Goal: Task Accomplishment & Management: Use online tool/utility

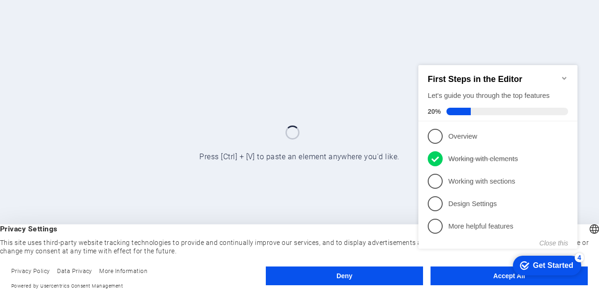
click at [481, 279] on appcues-checklist "Contextual help checklist present on screen" at bounding box center [500, 167] width 170 height 229
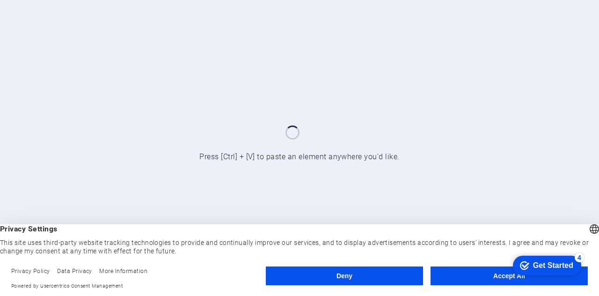
click at [563, 279] on div "checkmark Get Started 4 First Steps in the Editor Let's guide you through the t…" at bounding box center [546, 265] width 80 height 28
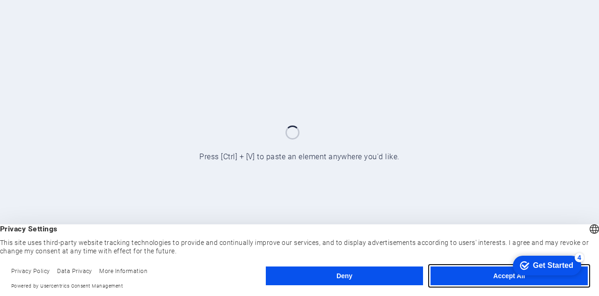
click at [476, 273] on button "Accept All" at bounding box center [509, 275] width 157 height 19
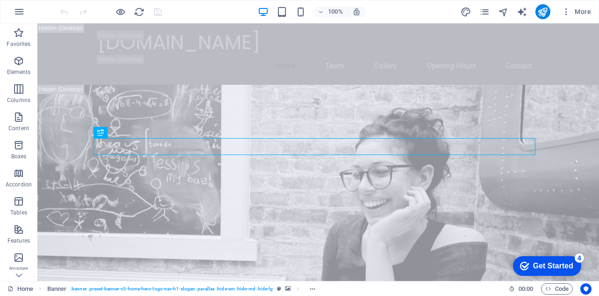
click at [460, 11] on div "100% More" at bounding box center [327, 11] width 537 height 15
click at [468, 9] on icon "design" at bounding box center [466, 12] width 11 height 11
select select "px"
select select "200"
select select "px"
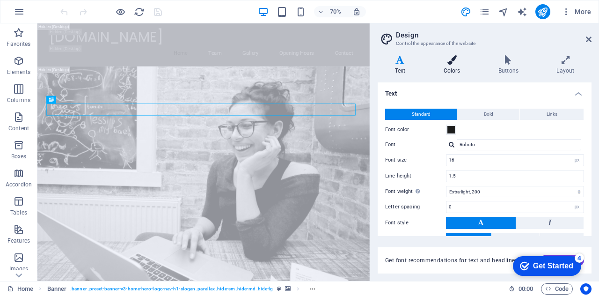
click at [449, 64] on icon at bounding box center [452, 59] width 51 height 9
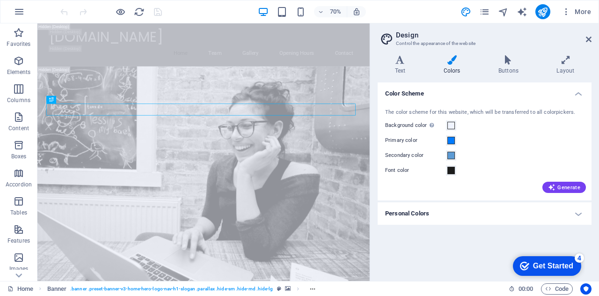
click at [464, 214] on h4 "Personal Colors" at bounding box center [485, 213] width 214 height 22
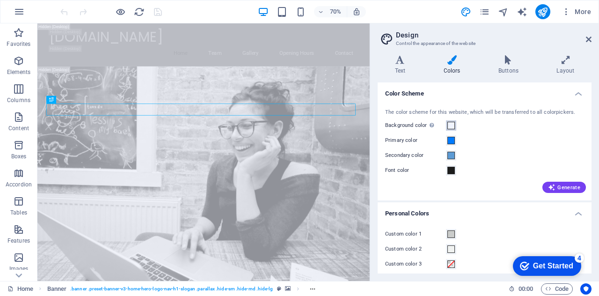
click at [452, 127] on span at bounding box center [451, 125] width 7 height 7
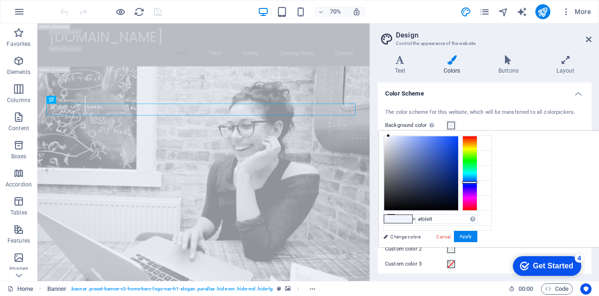
click at [476, 118] on div "The color scheme for this website, which will be transferred to all colorpicker…" at bounding box center [485, 150] width 218 height 102
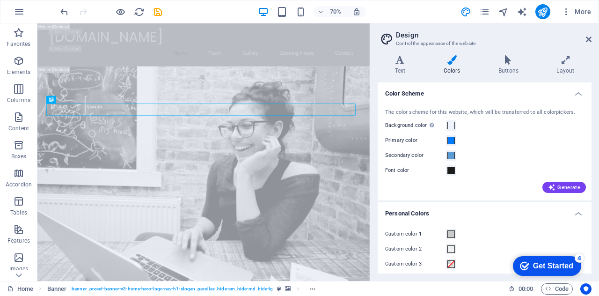
click at [451, 146] on div "The color scheme for this website, which will be transferred to all colorpicker…" at bounding box center [485, 150] width 218 height 102
click at [450, 140] on span at bounding box center [451, 140] width 7 height 7
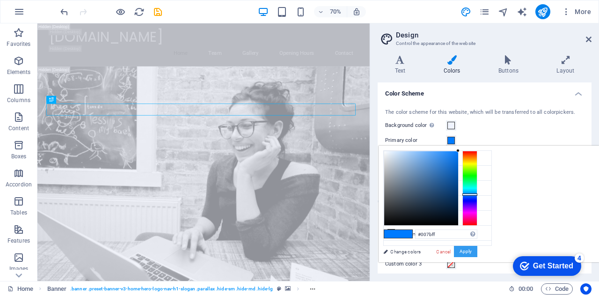
click at [478, 247] on button "Apply" at bounding box center [465, 251] width 23 height 11
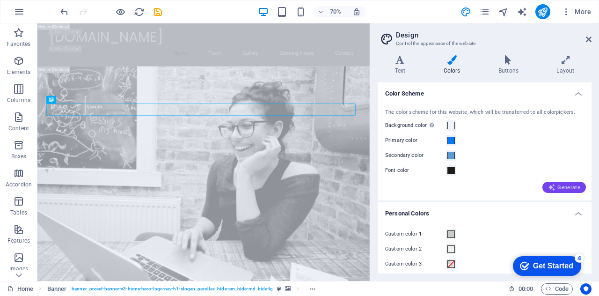
click at [563, 186] on span "Generate" at bounding box center [564, 187] width 32 height 7
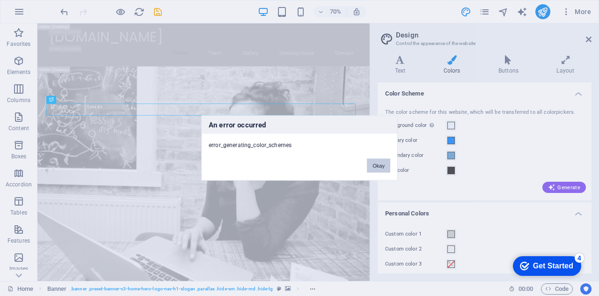
click at [376, 167] on button "Okay" at bounding box center [378, 166] width 23 height 14
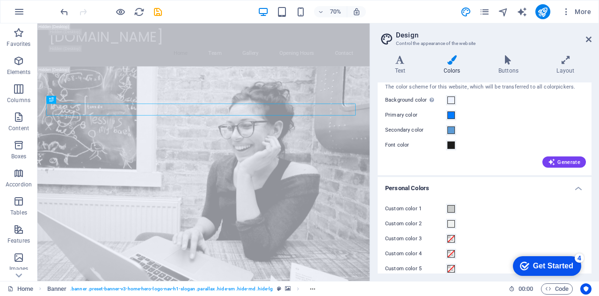
scroll to position [36, 0]
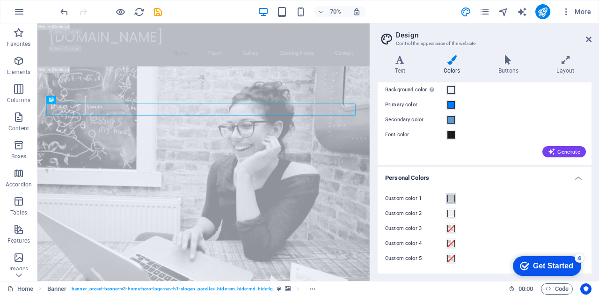
click at [452, 201] on span at bounding box center [451, 198] width 7 height 7
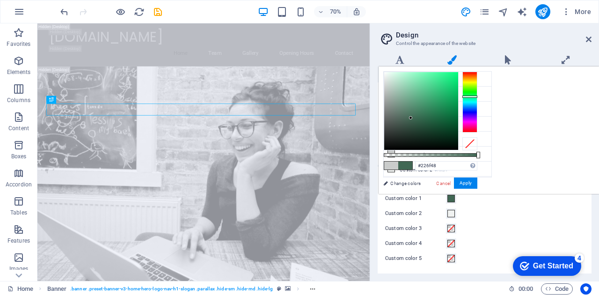
type input "#206f47"
drag, startPoint x: 528, startPoint y: 118, endPoint x: 554, endPoint y: 115, distance: 25.9
click at [458, 115] on div at bounding box center [421, 111] width 74 height 78
click at [478, 178] on button "Apply" at bounding box center [465, 182] width 23 height 11
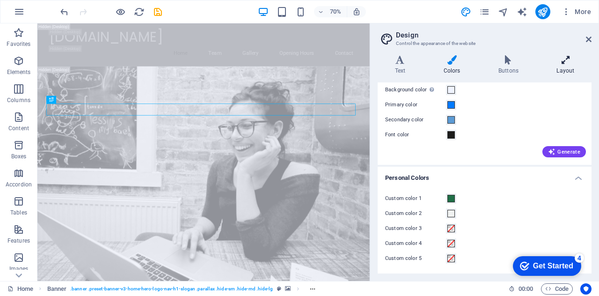
click at [573, 61] on icon at bounding box center [566, 59] width 52 height 9
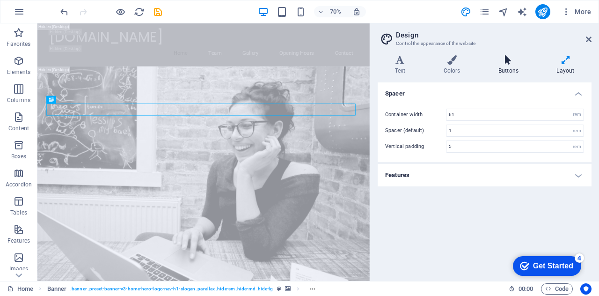
click at [515, 62] on icon at bounding box center [508, 59] width 54 height 9
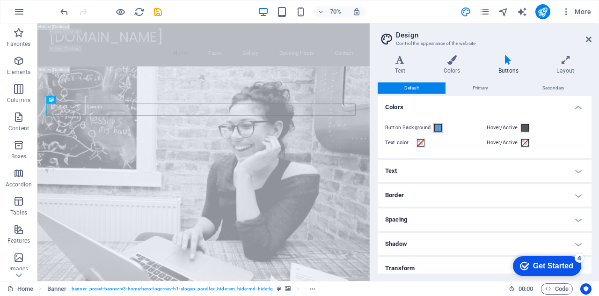
click at [442, 129] on button "Button Background" at bounding box center [438, 128] width 10 height 10
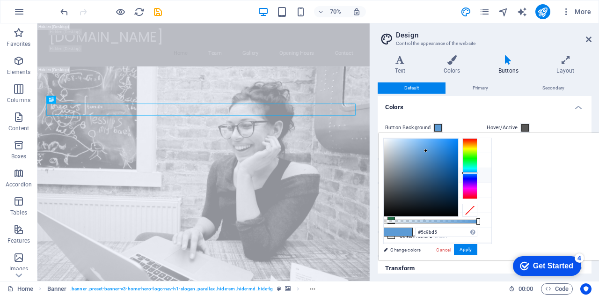
click at [398, 53] on div "Variants Text Colors Buttons Layout Text Standard Bold Links Font color Font Ro…" at bounding box center [484, 164] width 229 height 233
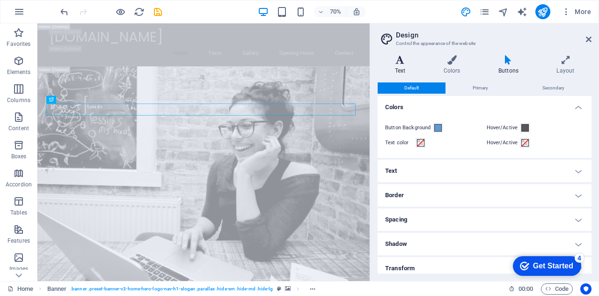
click at [397, 56] on icon at bounding box center [400, 59] width 45 height 9
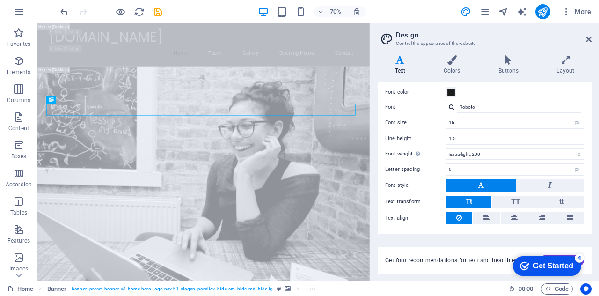
scroll to position [58, 0]
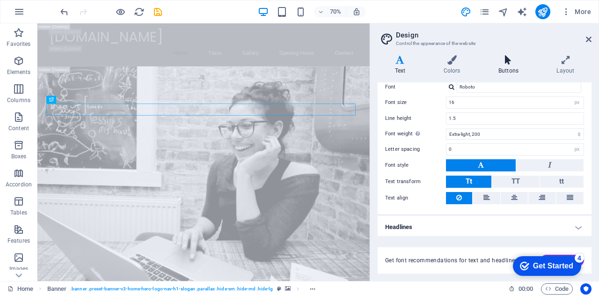
click at [519, 59] on icon at bounding box center [508, 59] width 54 height 9
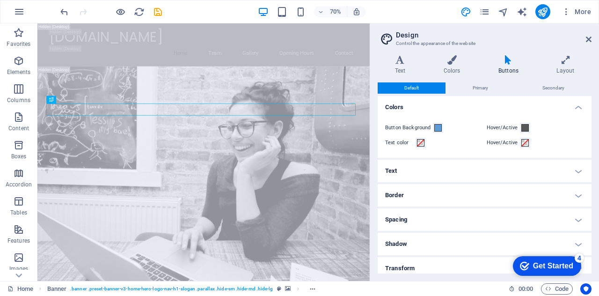
click at [473, 166] on h4 "Text" at bounding box center [485, 171] width 214 height 22
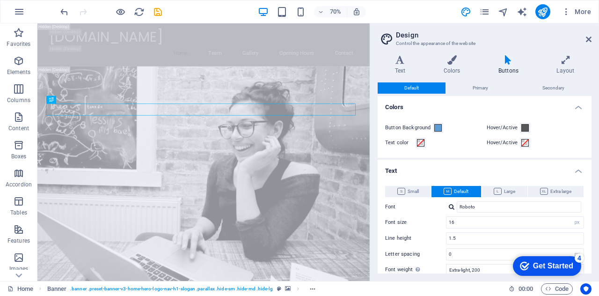
click at [189, 12] on div "70% More" at bounding box center [327, 11] width 537 height 15
click at [28, 8] on button "button" at bounding box center [19, 11] width 22 height 22
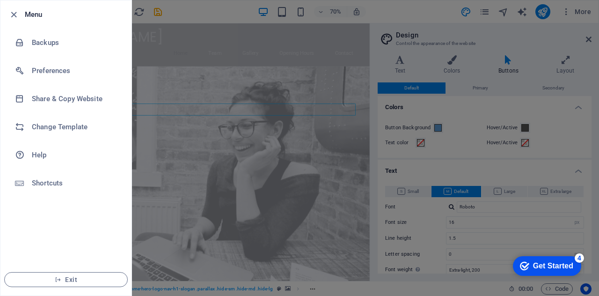
click at [7, 10] on li "Menu" at bounding box center [65, 14] width 131 height 28
click at [15, 13] on icon "button" at bounding box center [13, 14] width 11 height 11
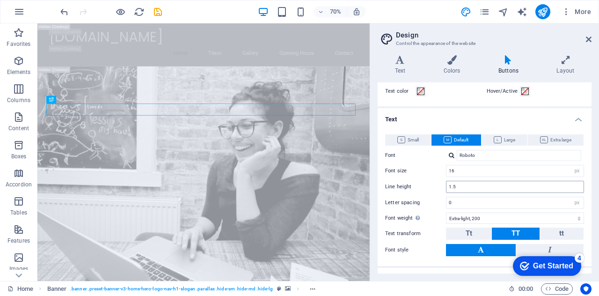
scroll to position [164, 0]
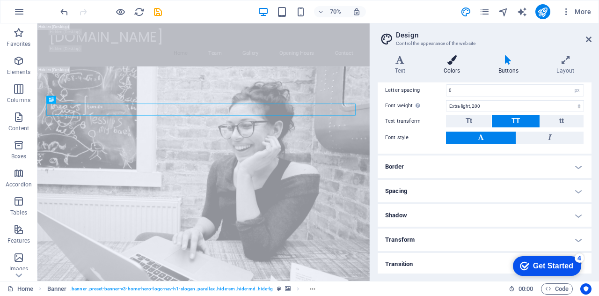
click at [458, 69] on h4 "Colors" at bounding box center [454, 65] width 55 height 20
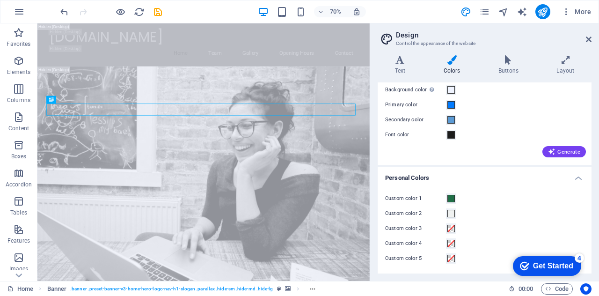
click at [595, 34] on aside "Design Control the appearance of the website Variants Text Colors Buttons Layou…" at bounding box center [484, 152] width 229 height 258
click at [591, 42] on icon at bounding box center [589, 39] width 6 height 7
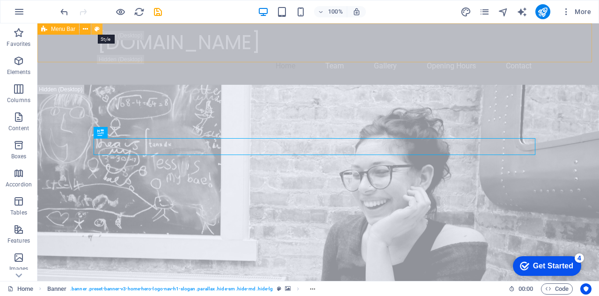
click at [96, 29] on icon at bounding box center [97, 29] width 5 height 10
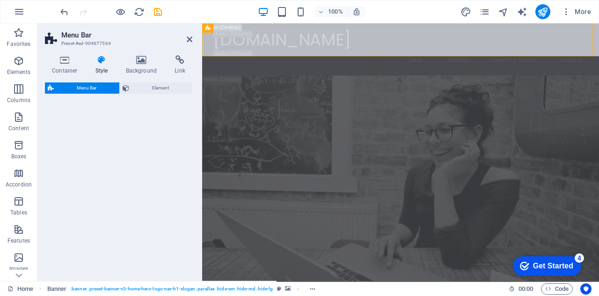
select select "rem"
select select "preset-menu-v2-home-logo-nav-h1-image-text-menu"
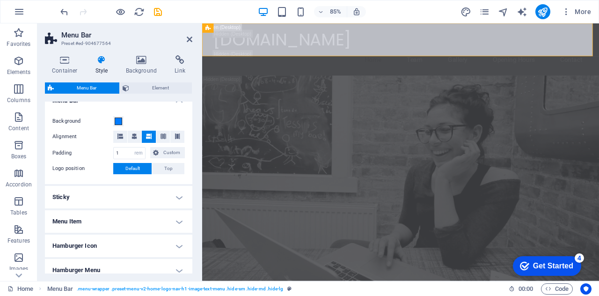
scroll to position [147, 0]
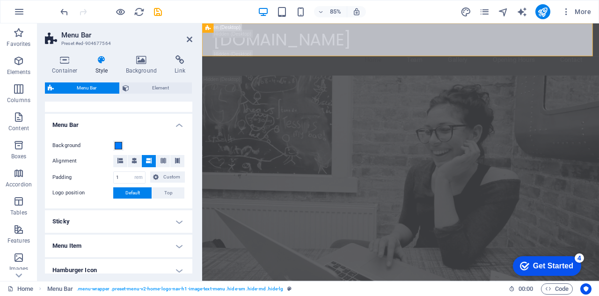
click at [194, 38] on aside "Menu Bar Preset #ed-904677564 Container Style Background Link Size Height Defau…" at bounding box center [119, 152] width 165 height 258
click at [185, 36] on h2 "Menu Bar" at bounding box center [126, 35] width 131 height 8
click at [190, 44] on header "Menu Bar Preset #ed-904677564" at bounding box center [119, 35] width 148 height 24
click at [191, 42] on icon at bounding box center [190, 39] width 6 height 7
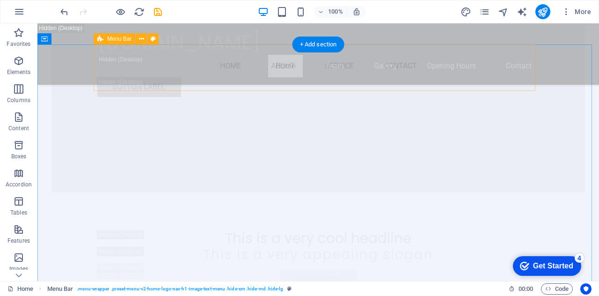
scroll to position [1406, 0]
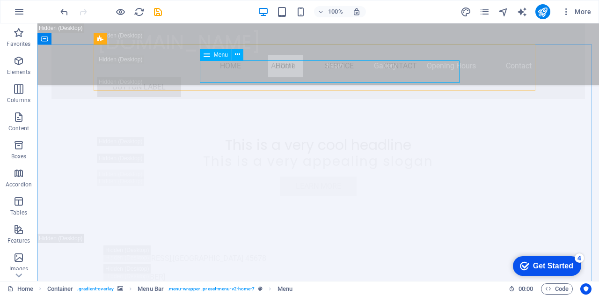
click at [215, 58] on span "Menu" at bounding box center [221, 55] width 14 height 6
click at [236, 56] on icon at bounding box center [237, 55] width 5 height 10
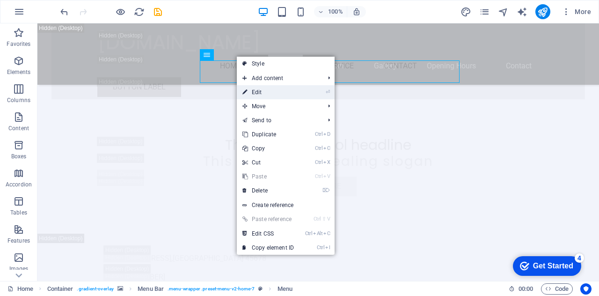
click at [245, 94] on icon at bounding box center [245, 92] width 5 height 14
select select
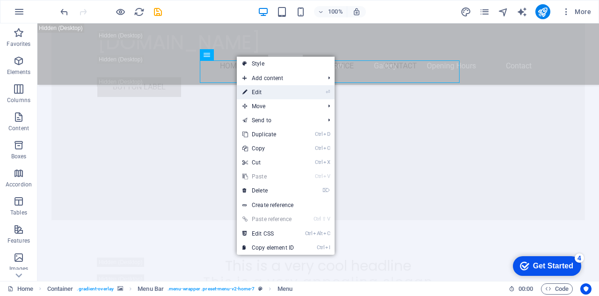
select select
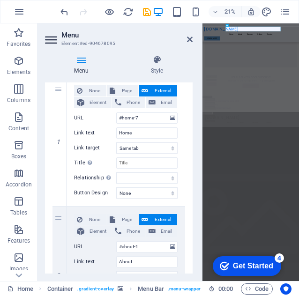
scroll to position [0, 0]
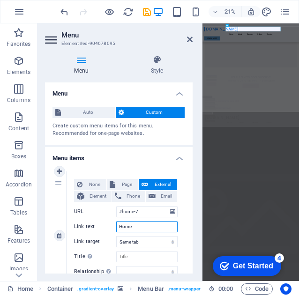
click at [130, 227] on input "Home" at bounding box center [146, 226] width 61 height 11
type input "Ber"
select select
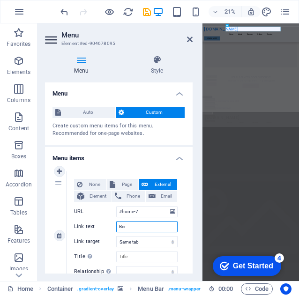
select select
type input "Beranda"
select select
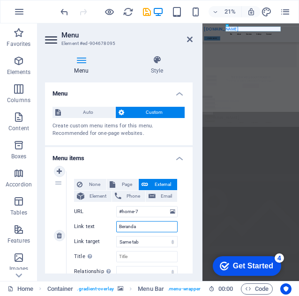
select select
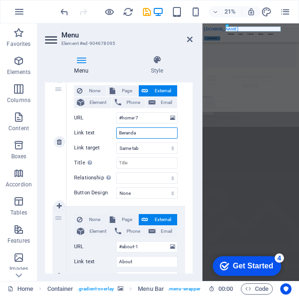
scroll to position [140, 0]
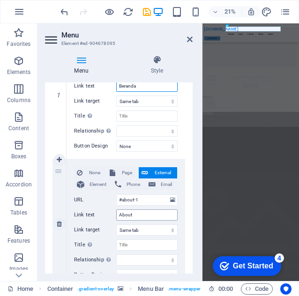
type input "Beranda"
click at [130, 216] on input "About" at bounding box center [146, 214] width 61 height 11
type input "Tentang Kami"
select select
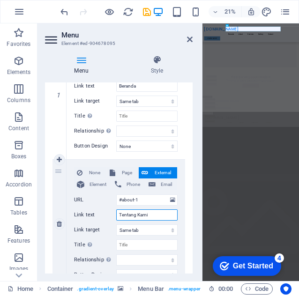
select select
type input "Tentang Kami"
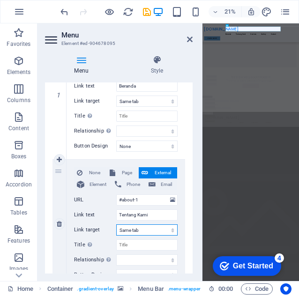
click at [170, 234] on select "New tab Same tab Overlay" at bounding box center [146, 229] width 61 height 11
click at [101, 228] on label "Link target" at bounding box center [95, 229] width 42 height 11
click at [116, 228] on select "New tab Same tab Overlay" at bounding box center [146, 229] width 61 height 11
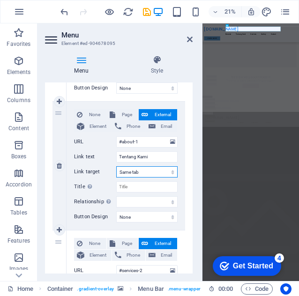
scroll to position [281, 0]
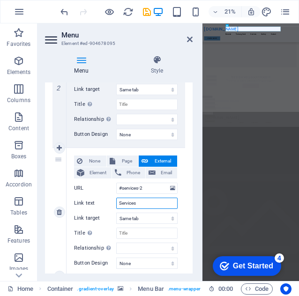
click at [130, 204] on input "Services" at bounding box center [146, 203] width 61 height 11
type input "O"
select select
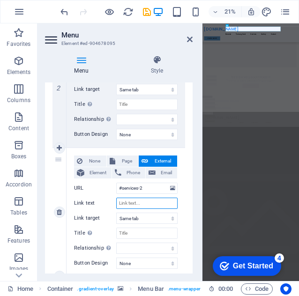
select select
type input "Prod"
select select
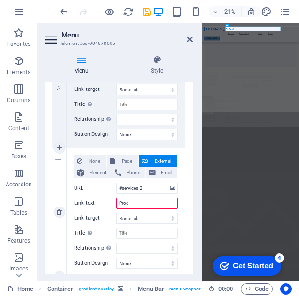
select select
type input "Produk"
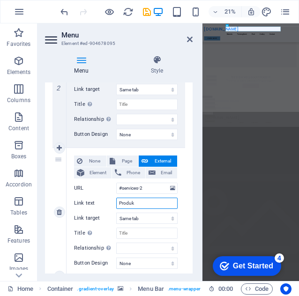
select select
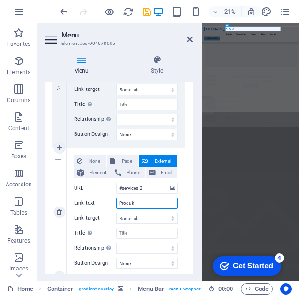
type input "Produk"
click at [82, 206] on label "Link text" at bounding box center [95, 203] width 42 height 11
click at [116, 206] on input "Produk" at bounding box center [146, 203] width 61 height 11
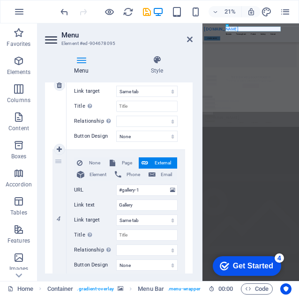
scroll to position [468, 0]
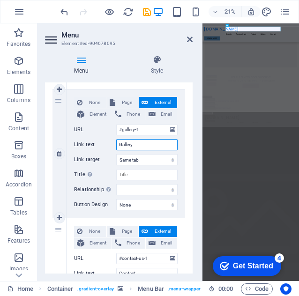
click at [121, 147] on input "Gallery" at bounding box center [146, 144] width 61 height 11
type input "K"
type input "G"
select select
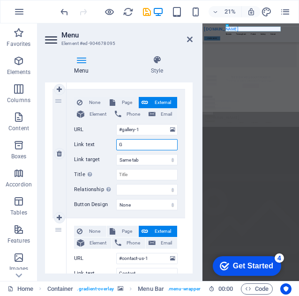
select select
type input "Galeri"
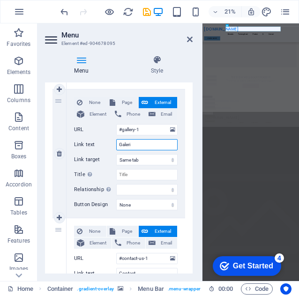
select select
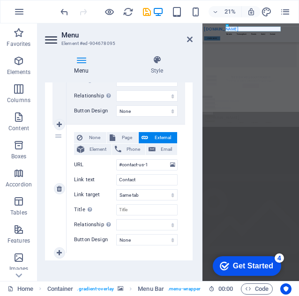
scroll to position [567, 0]
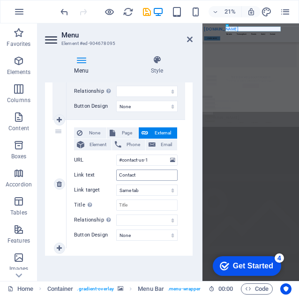
type input "Galeri"
click at [124, 171] on input "Contact" at bounding box center [146, 175] width 61 height 11
type input "Kontak"
select select
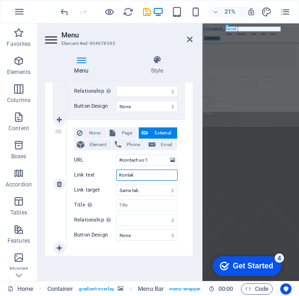
select select
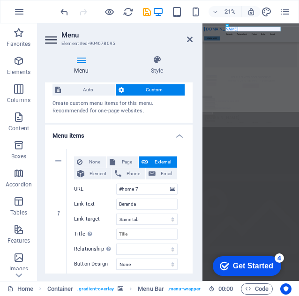
scroll to position [0, 0]
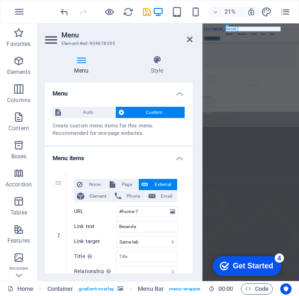
type input "Kontak"
click at [173, 74] on div "Menu Style Menu Auto Custom Create custom menu items for this menu. Recommended…" at bounding box center [119, 164] width 148 height 218
click at [170, 63] on icon at bounding box center [156, 59] width 71 height 9
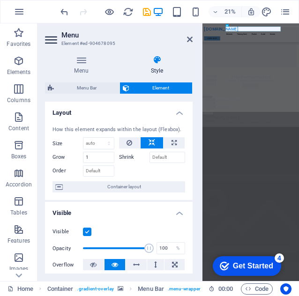
scroll to position [94, 0]
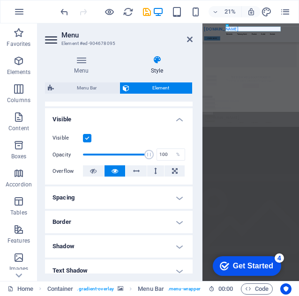
click at [106, 201] on h4 "Spacing" at bounding box center [119, 197] width 148 height 22
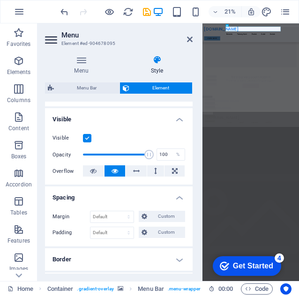
click at [109, 199] on h4 "Spacing" at bounding box center [119, 194] width 148 height 17
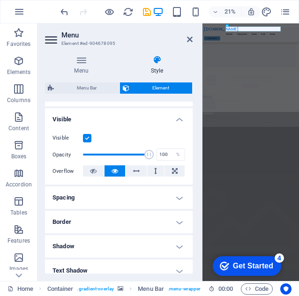
click at [113, 221] on h4 "Border" at bounding box center [119, 222] width 148 height 22
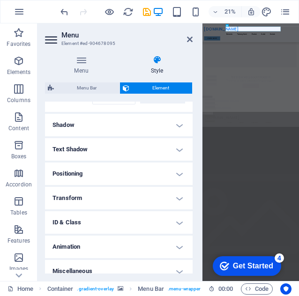
scroll to position [261, 0]
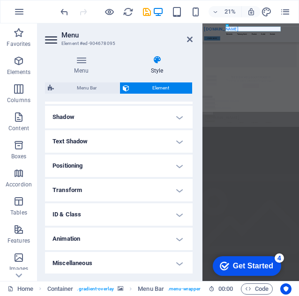
click at [74, 240] on h4 "Animation" at bounding box center [119, 239] width 148 height 22
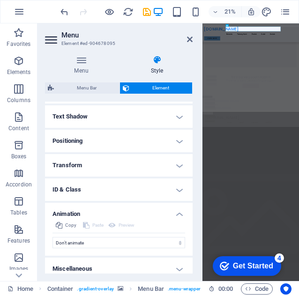
scroll to position [291, 0]
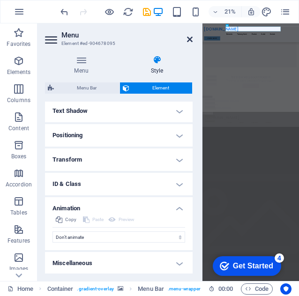
click at [189, 42] on icon at bounding box center [190, 39] width 6 height 7
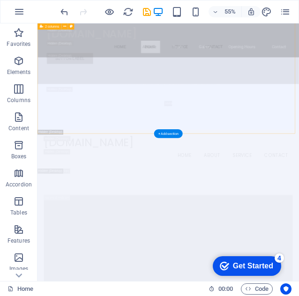
scroll to position [2121, 0]
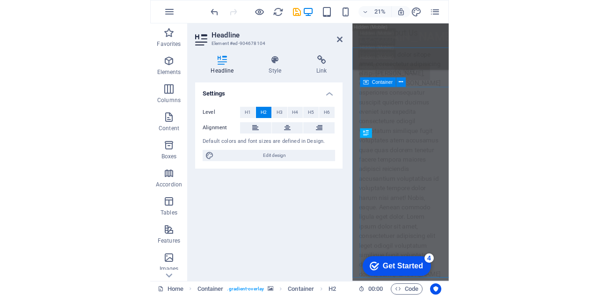
scroll to position [1524, 0]
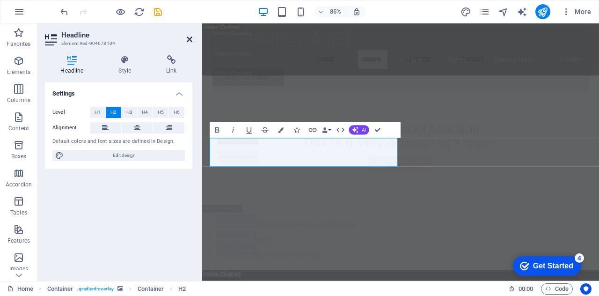
click at [191, 38] on icon at bounding box center [190, 39] width 6 height 7
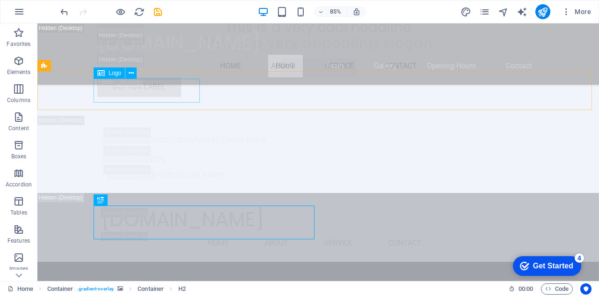
scroll to position [1398, 0]
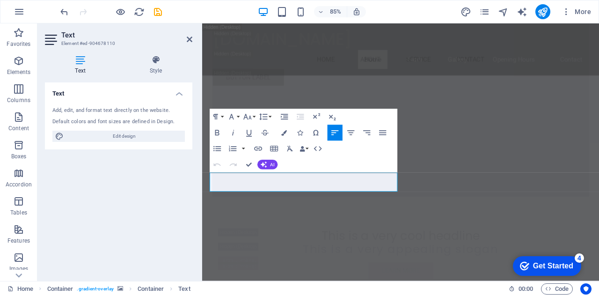
scroll to position [1524, 0]
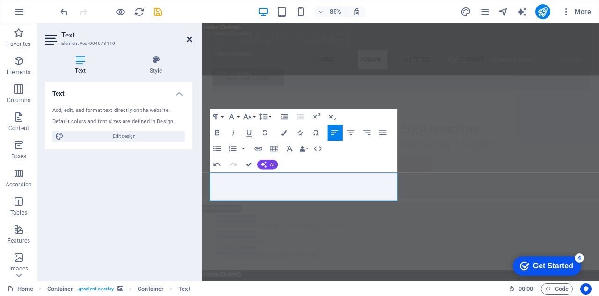
click at [191, 38] on icon at bounding box center [190, 39] width 6 height 7
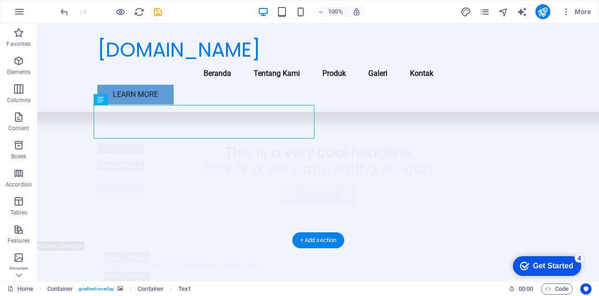
scroll to position [1492, 0]
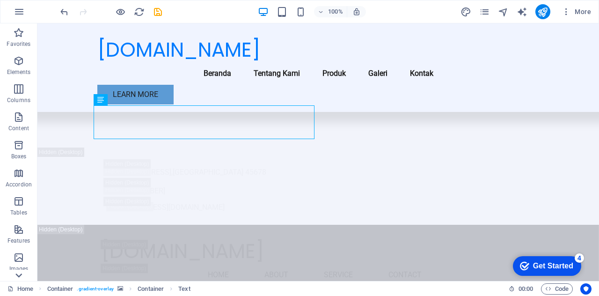
click at [22, 278] on icon at bounding box center [18, 275] width 13 height 13
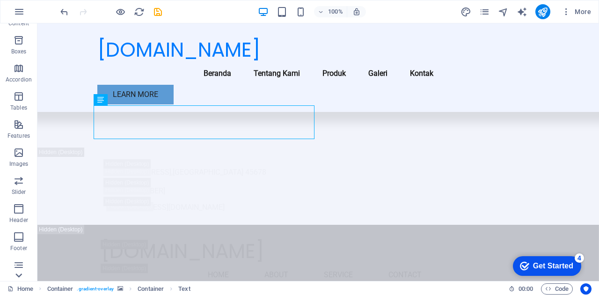
scroll to position [164, 0]
click at [16, 30] on icon at bounding box center [19, 29] width 7 height 4
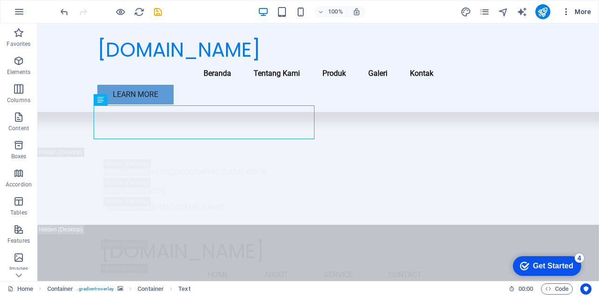
click at [576, 13] on span "More" at bounding box center [577, 11] width 30 height 9
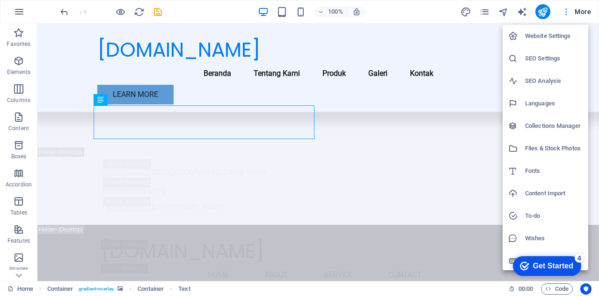
click at [576, 13] on div at bounding box center [299, 148] width 599 height 296
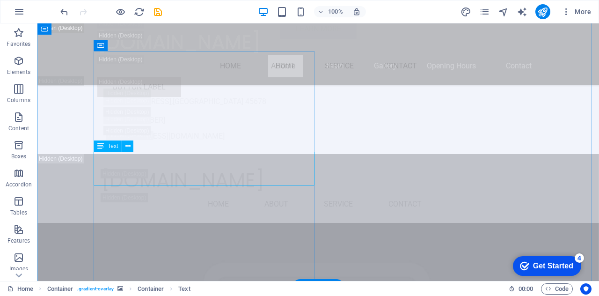
scroll to position [1397, 0]
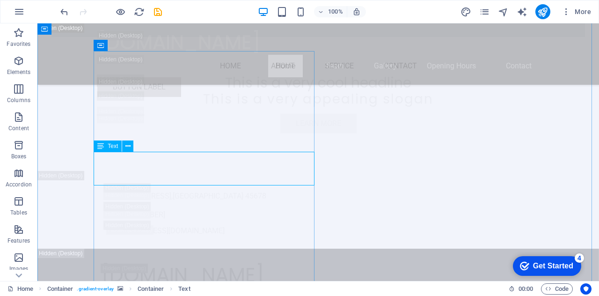
click at [122, 142] on div "Text" at bounding box center [117, 146] width 46 height 12
click at [133, 143] on button at bounding box center [127, 145] width 11 height 11
click at [126, 149] on icon at bounding box center [128, 146] width 5 height 10
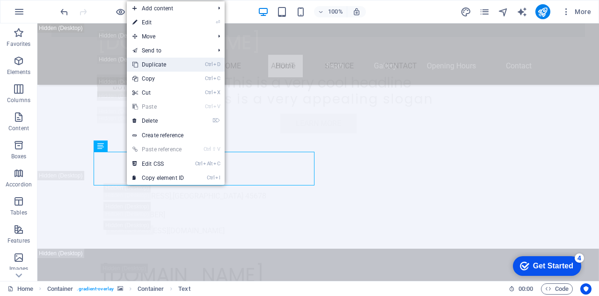
click at [181, 62] on link "Ctrl D Duplicate" at bounding box center [158, 65] width 63 height 14
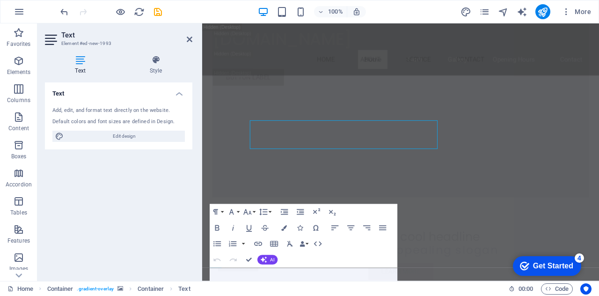
scroll to position [1445, 0]
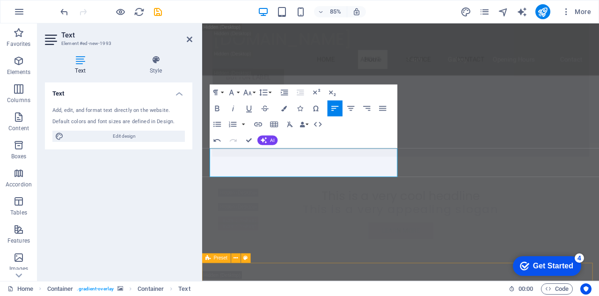
scroll to position [1586, 0]
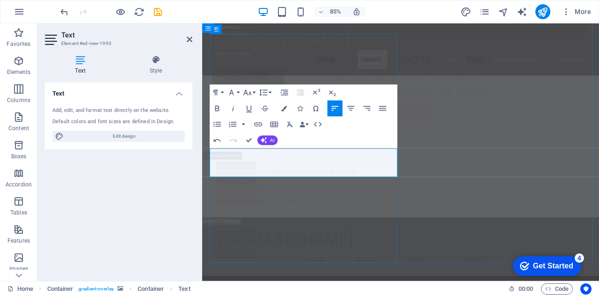
click at [215, 126] on icon "button" at bounding box center [217, 124] width 9 height 9
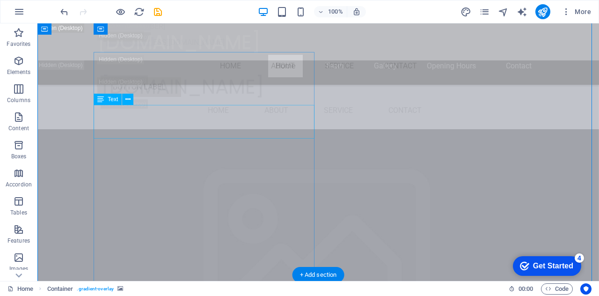
scroll to position [1444, 0]
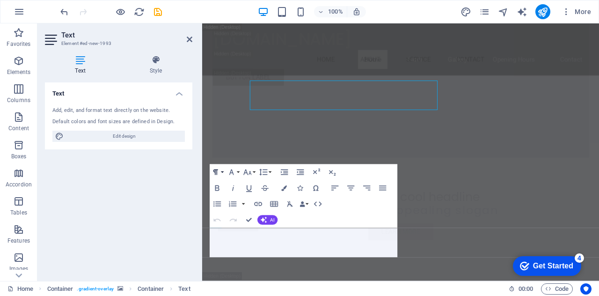
scroll to position [1492, 0]
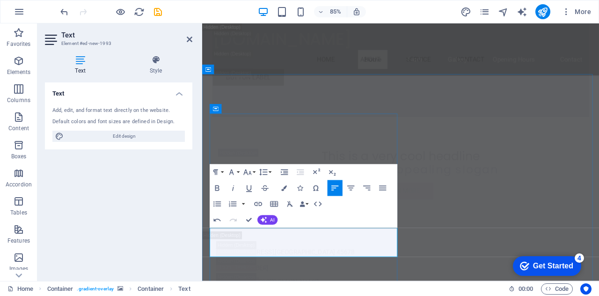
click at [213, 207] on icon "button" at bounding box center [217, 203] width 9 height 9
drag, startPoint x: 250, startPoint y: 225, endPoint x: 255, endPoint y: 227, distance: 5.7
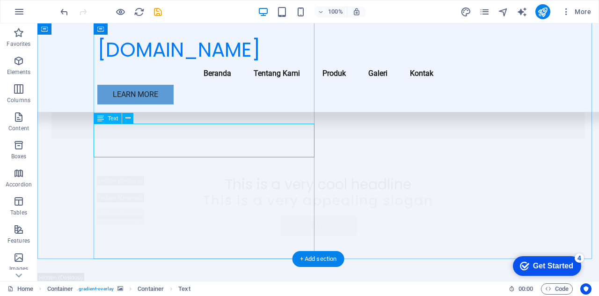
scroll to position [1507, 0]
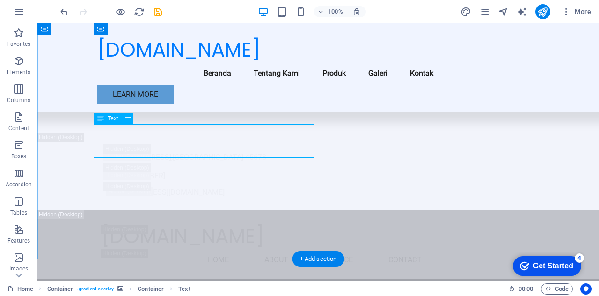
click at [132, 118] on button at bounding box center [127, 118] width 11 height 11
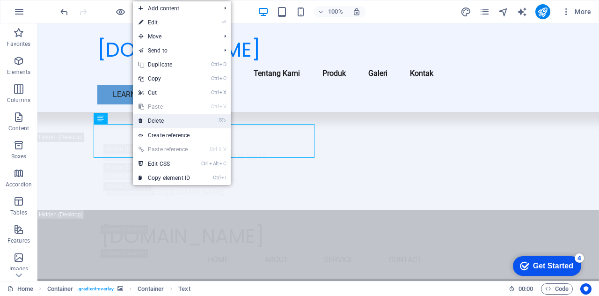
click at [185, 119] on link "⌦ Delete" at bounding box center [164, 121] width 63 height 14
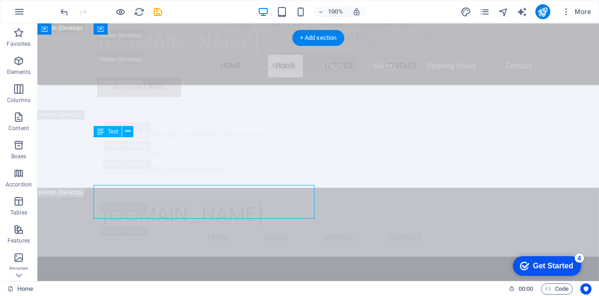
scroll to position [1412, 0]
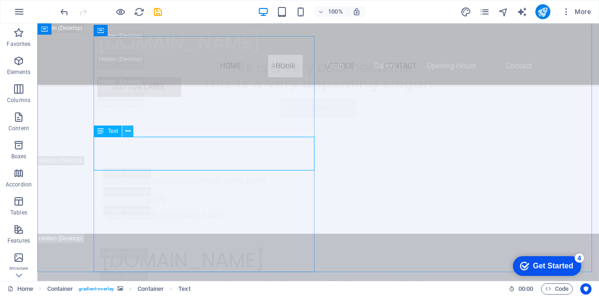
click at [127, 127] on icon at bounding box center [128, 131] width 5 height 10
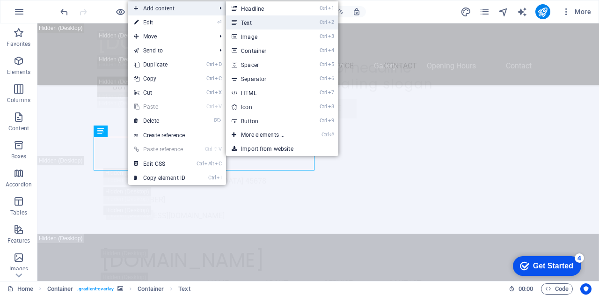
click at [254, 19] on link "Ctrl 2 Text" at bounding box center [264, 22] width 77 height 14
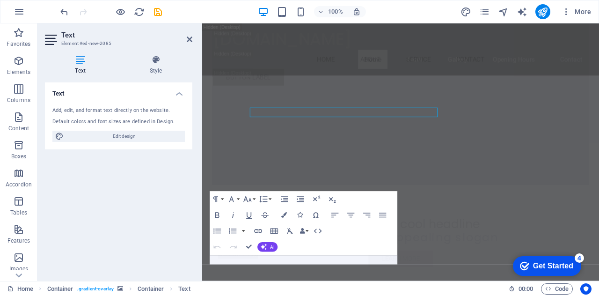
scroll to position [1460, 0]
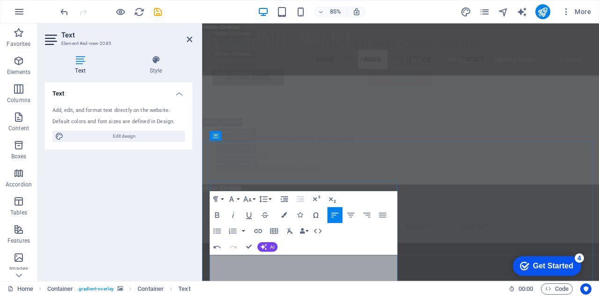
scroll to position [1412, 0]
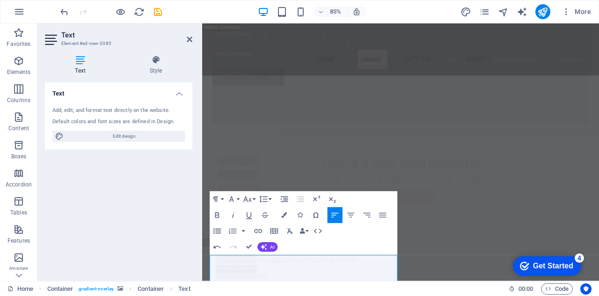
click at [222, 227] on icon "button" at bounding box center [217, 230] width 9 height 9
click at [218, 231] on icon "button" at bounding box center [217, 231] width 7 height 5
click at [237, 231] on icon "button" at bounding box center [232, 230] width 9 height 9
click at [224, 231] on button "Unordered List" at bounding box center [217, 231] width 15 height 16
click at [232, 231] on icon "button" at bounding box center [232, 232] width 7 height 6
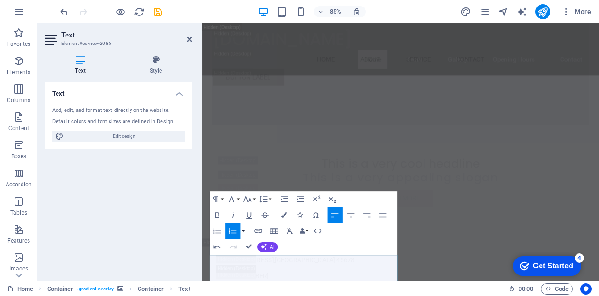
click at [244, 225] on button "button" at bounding box center [244, 231] width 7 height 16
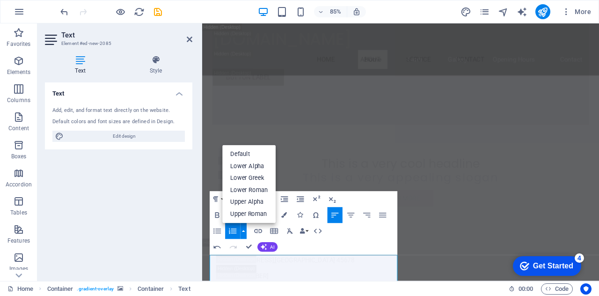
click at [244, 225] on button "button" at bounding box center [244, 231] width 7 height 16
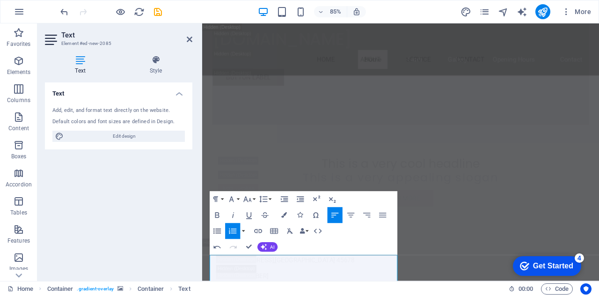
click at [220, 227] on icon "button" at bounding box center [217, 230] width 9 height 9
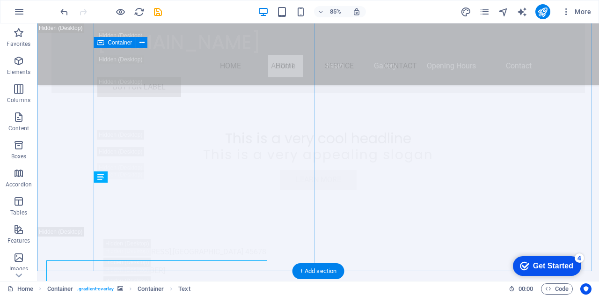
scroll to position [1448, 0]
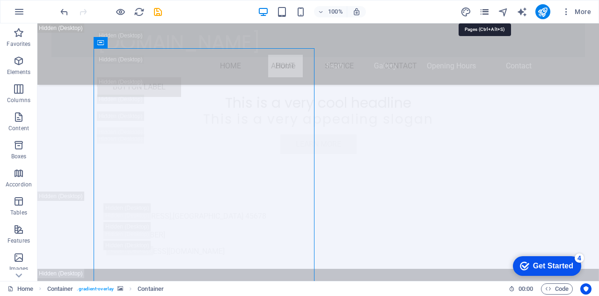
click at [482, 11] on icon "pages" at bounding box center [485, 12] width 11 height 11
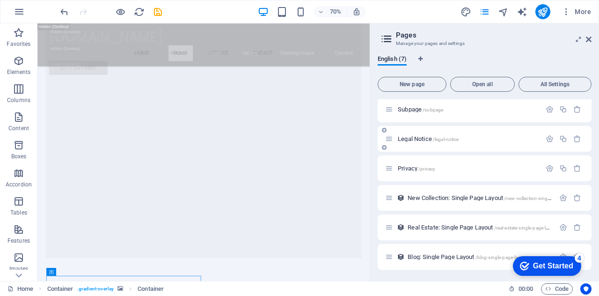
scroll to position [0, 0]
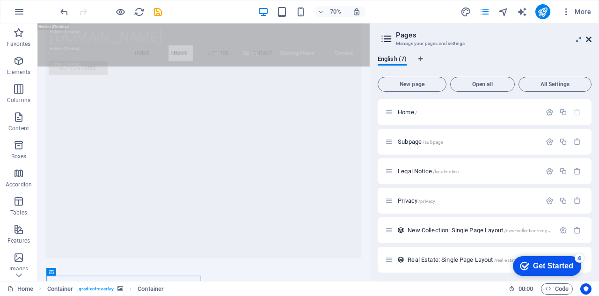
drag, startPoint x: 510, startPoint y: 40, endPoint x: 590, endPoint y: 42, distance: 79.6
click at [590, 42] on icon at bounding box center [589, 39] width 6 height 7
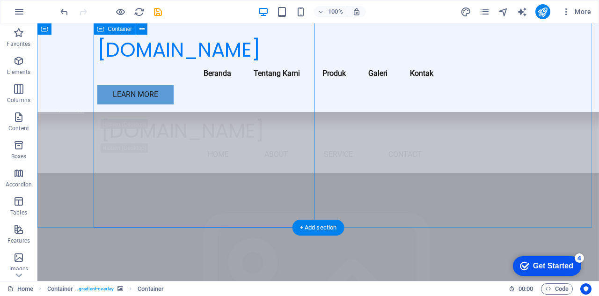
scroll to position [1400, 0]
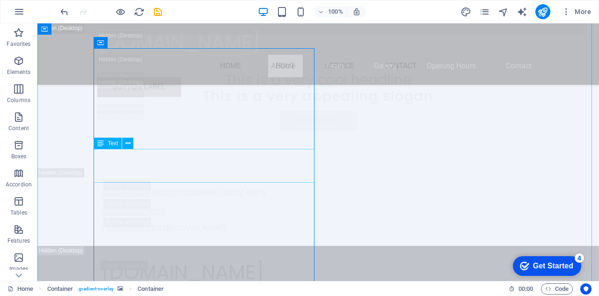
click at [127, 144] on icon at bounding box center [128, 144] width 5 height 10
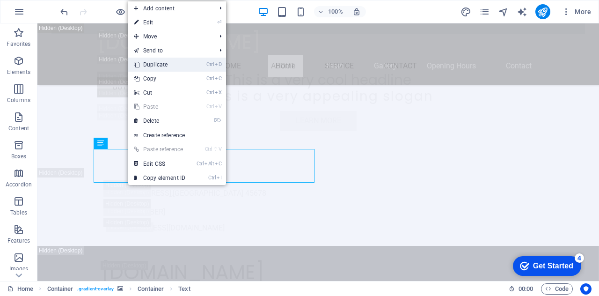
click at [157, 69] on link "Ctrl D Duplicate" at bounding box center [159, 65] width 63 height 14
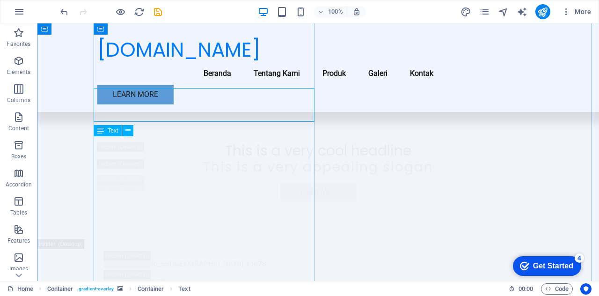
scroll to position [1542, 0]
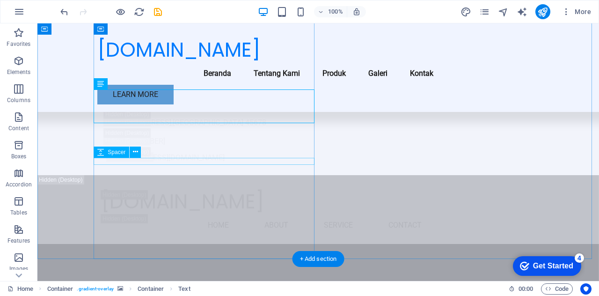
drag, startPoint x: 99, startPoint y: 100, endPoint x: 107, endPoint y: 163, distance: 64.2
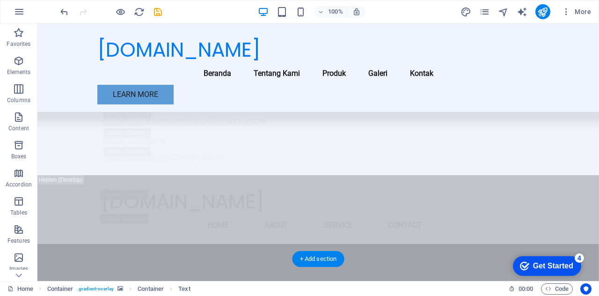
drag, startPoint x: 136, startPoint y: 107, endPoint x: 96, endPoint y: 148, distance: 57.0
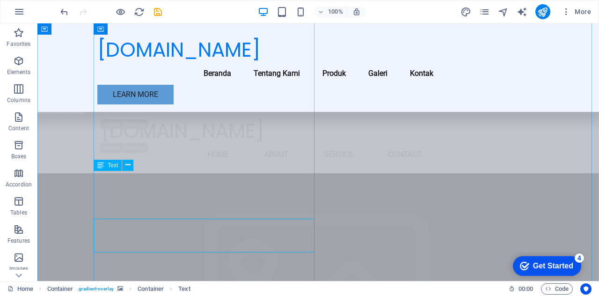
scroll to position [1447, 0]
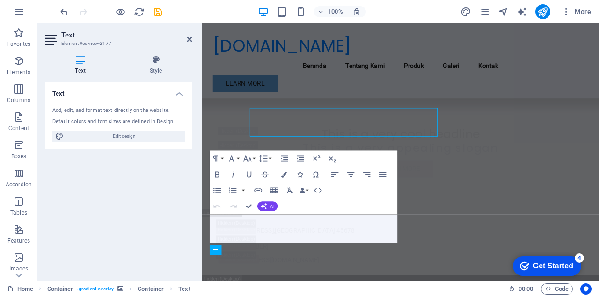
scroll to position [1495, 0]
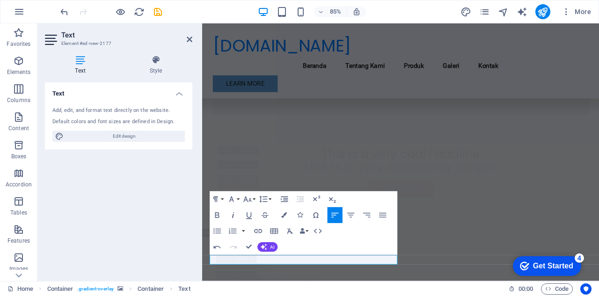
click at [232, 215] on icon "button" at bounding box center [233, 215] width 9 height 9
click at [354, 218] on icon "button" at bounding box center [351, 215] width 9 height 9
click at [308, 230] on button "Data Bindings" at bounding box center [304, 231] width 11 height 16
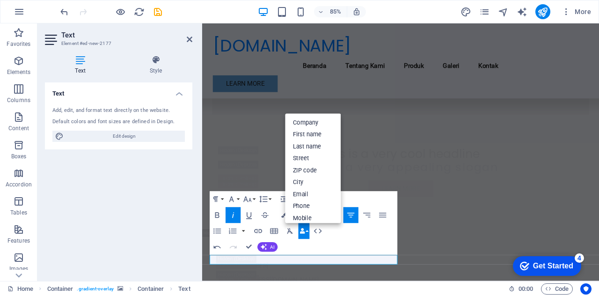
click at [308, 230] on button "Data Bindings" at bounding box center [304, 231] width 11 height 16
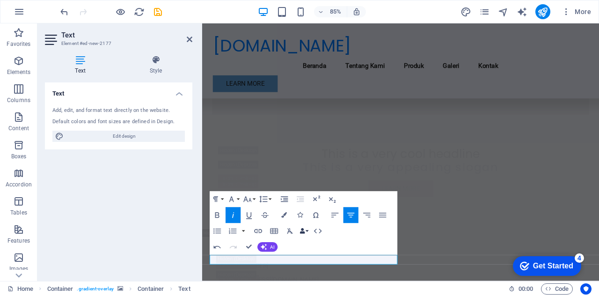
click at [304, 229] on icon "button" at bounding box center [303, 232] width 6 height 6
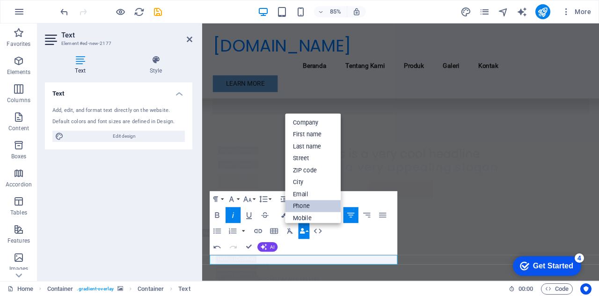
click at [313, 206] on link "Phone" at bounding box center [313, 206] width 56 height 12
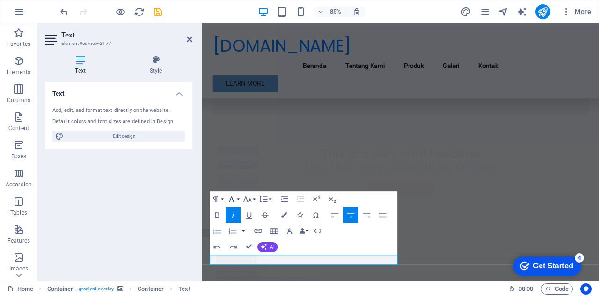
click at [240, 199] on button "Font Family" at bounding box center [233, 200] width 15 height 16
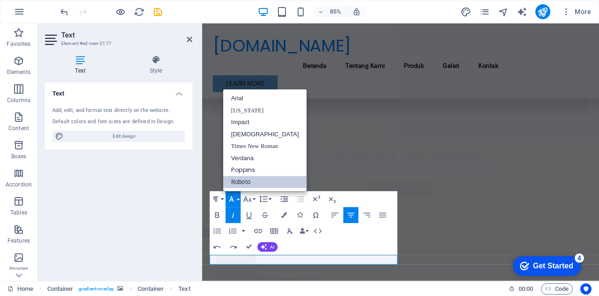
scroll to position [0, 0]
click at [240, 199] on button "Font Family" at bounding box center [233, 200] width 15 height 16
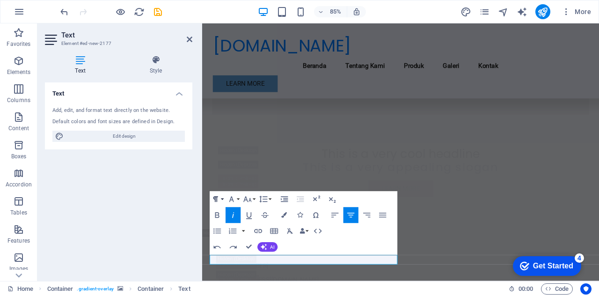
click at [220, 199] on icon "button" at bounding box center [215, 199] width 9 height 9
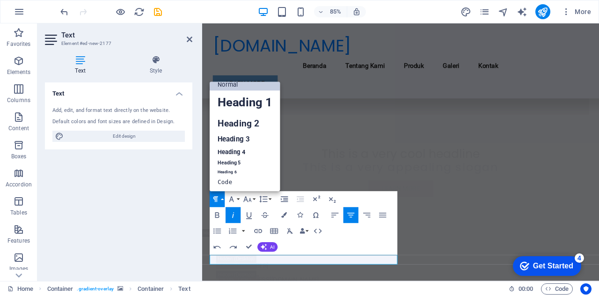
scroll to position [7, 0]
click at [220, 199] on icon "button" at bounding box center [215, 199] width 9 height 9
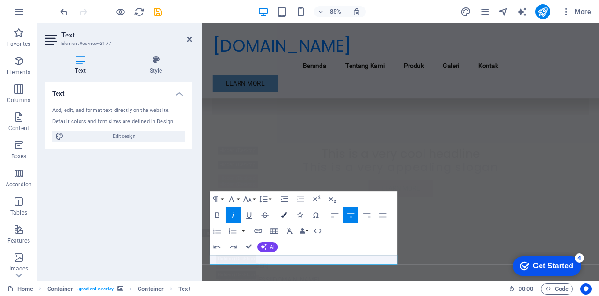
click at [283, 222] on button "Colors" at bounding box center [284, 215] width 15 height 16
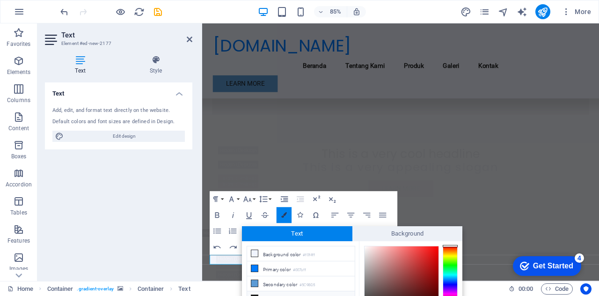
scroll to position [61, 0]
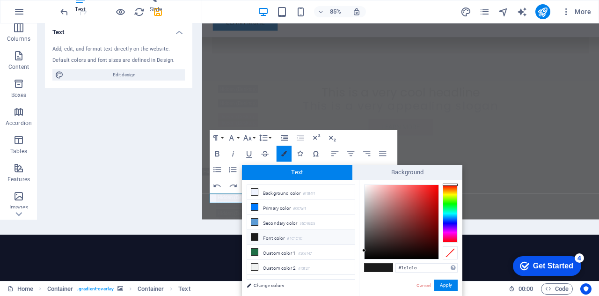
click at [284, 153] on icon "button" at bounding box center [284, 154] width 6 height 6
click at [303, 217] on li "Secondary color #5C9BD5" at bounding box center [301, 222] width 108 height 15
type input "#5c9bd5"
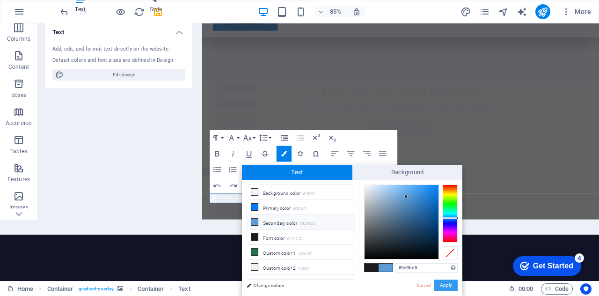
click at [442, 285] on button "Apply" at bounding box center [446, 285] width 23 height 11
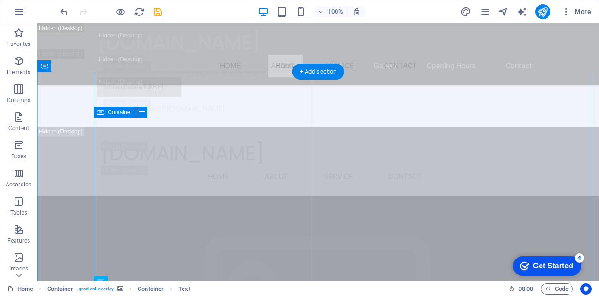
scroll to position [1237, 0]
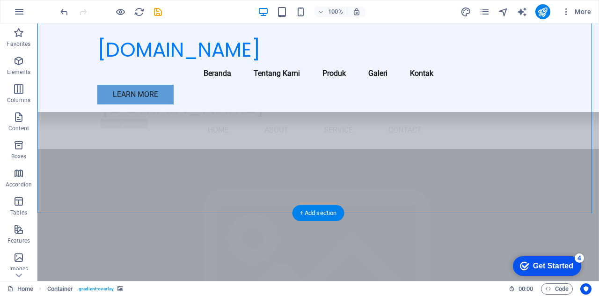
scroll to position [1331, 0]
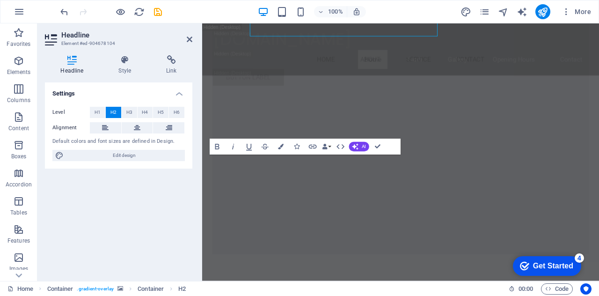
scroll to position [1504, 0]
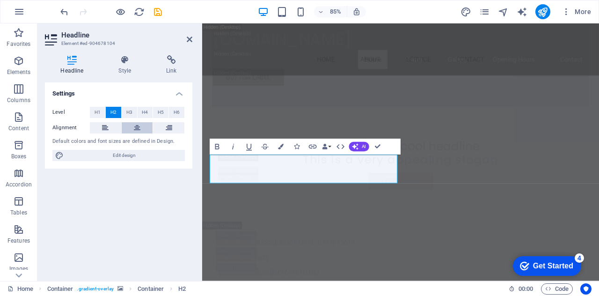
click at [141, 124] on button at bounding box center [137, 127] width 31 height 11
drag, startPoint x: 379, startPoint y: 146, endPoint x: 339, endPoint y: 157, distance: 41.9
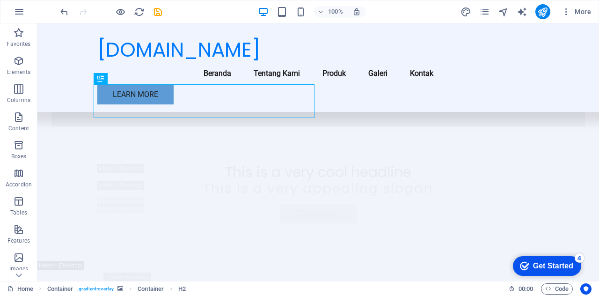
scroll to position [1566, 0]
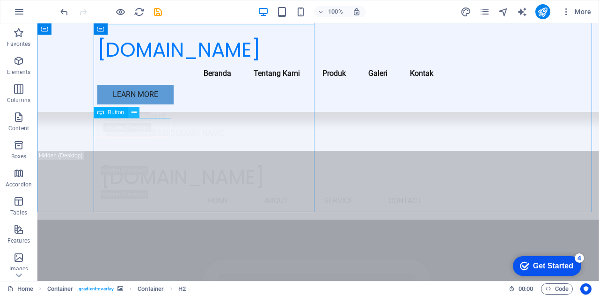
click at [139, 111] on button at bounding box center [133, 112] width 11 height 11
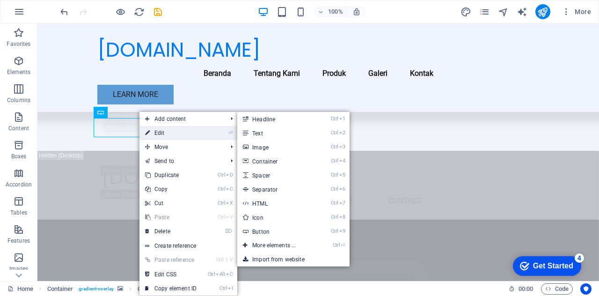
click at [159, 132] on link "⏎ Edit" at bounding box center [171, 133] width 63 height 14
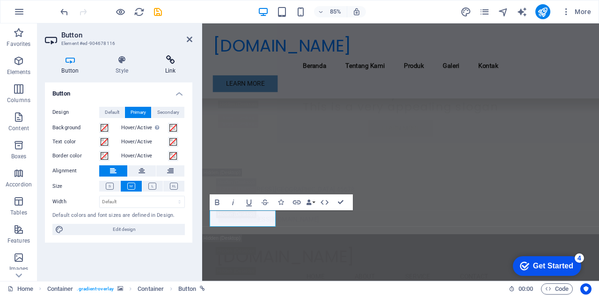
click at [171, 63] on icon at bounding box center [170, 59] width 44 height 9
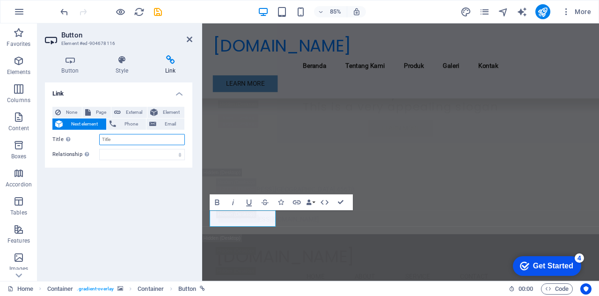
click at [133, 144] on input "Title Additional link description, should not be the same as the link text. The…" at bounding box center [142, 139] width 86 height 11
click at [96, 112] on span "Page" at bounding box center [101, 112] width 15 height 11
select select
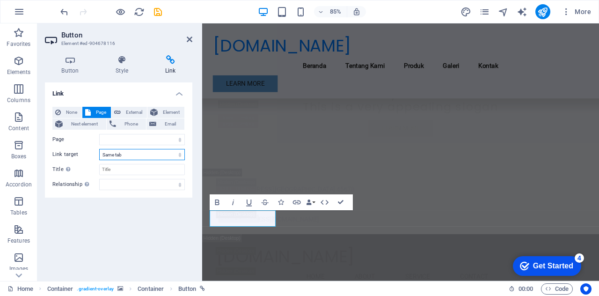
click at [151, 154] on select "New tab Same tab Overlay" at bounding box center [142, 154] width 86 height 11
click at [140, 140] on select "Home Subpage Legal Notice Privacy" at bounding box center [142, 139] width 86 height 11
click at [75, 111] on span "None" at bounding box center [71, 112] width 15 height 11
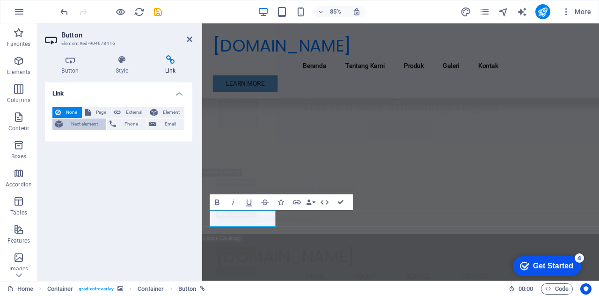
click at [97, 124] on span "Next element" at bounding box center [85, 123] width 38 height 11
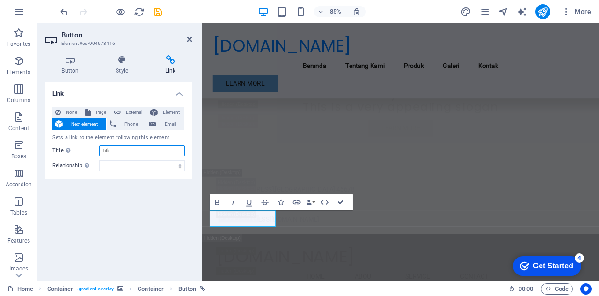
click at [119, 148] on input "Title Additional link description, should not be the same as the link text. The…" at bounding box center [142, 150] width 86 height 11
click at [130, 163] on select "alternate author bookmark external help license next nofollow noreferrer noopen…" at bounding box center [142, 165] width 86 height 11
click at [109, 220] on div "Link None Page External Element Next element Phone Email Sets a link to the ele…" at bounding box center [119, 177] width 148 height 191
click at [172, 126] on span "Email" at bounding box center [170, 123] width 22 height 11
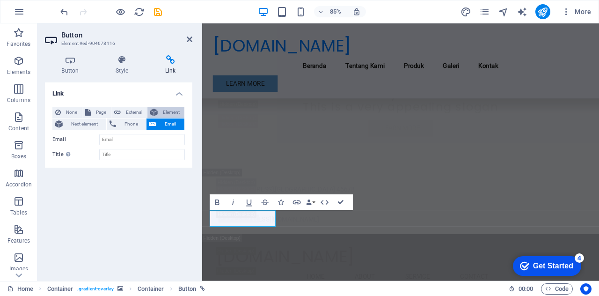
click at [175, 111] on span "Element" at bounding box center [171, 112] width 21 height 11
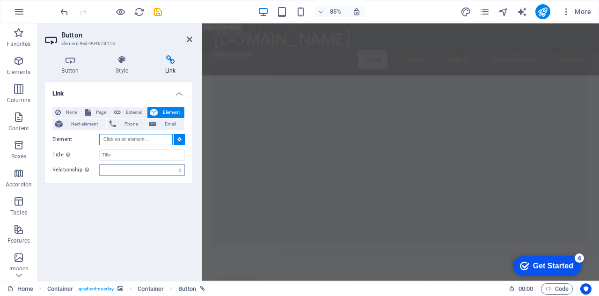
scroll to position [1020, 0]
click at [133, 127] on span "Phone" at bounding box center [131, 123] width 25 height 11
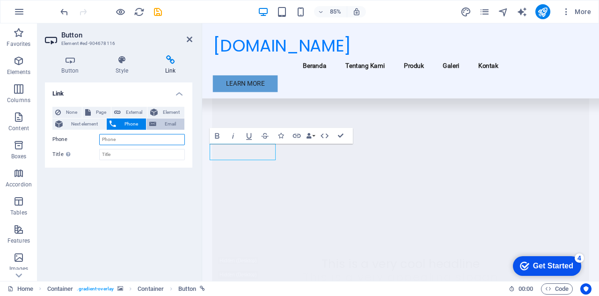
scroll to position [1644, 0]
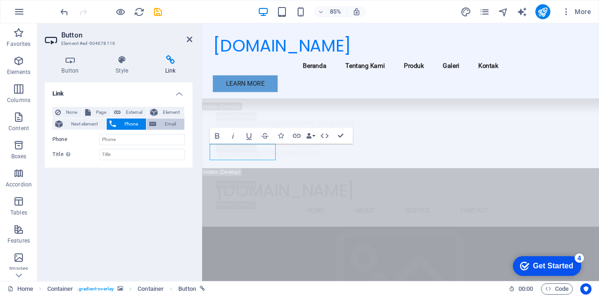
click at [162, 124] on span "Email" at bounding box center [170, 123] width 22 height 11
click at [125, 111] on span "External" at bounding box center [134, 112] width 21 height 11
select select "blank"
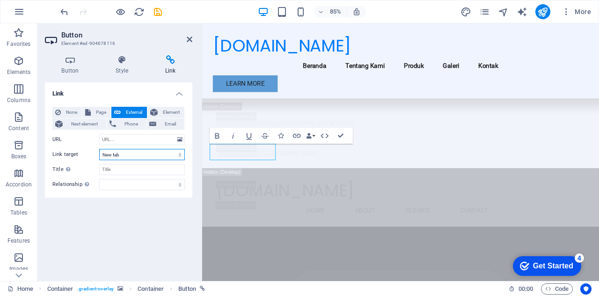
click at [145, 155] on select "New tab Same tab Overlay" at bounding box center [142, 154] width 86 height 11
click at [148, 129] on button "Email" at bounding box center [166, 123] width 38 height 11
select select
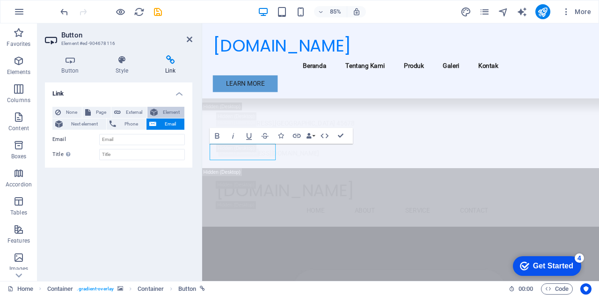
click at [156, 113] on icon at bounding box center [153, 112] width 7 height 11
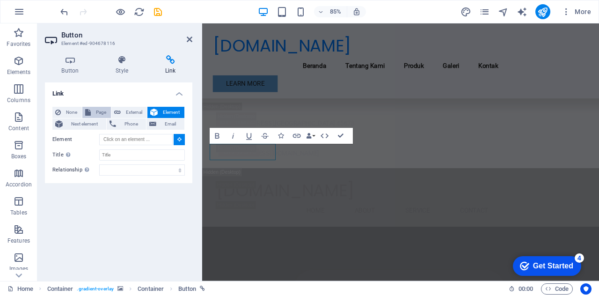
click at [99, 111] on span "Page" at bounding box center [101, 112] width 15 height 11
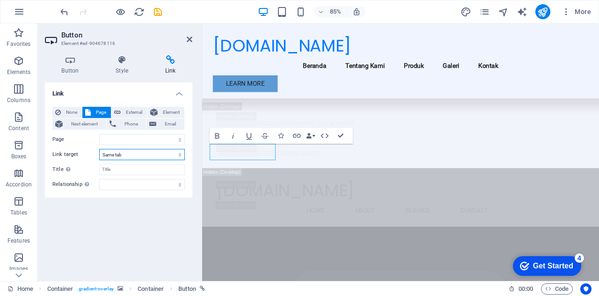
click at [142, 155] on select "New tab Same tab Overlay" at bounding box center [142, 154] width 86 height 11
click at [85, 167] on label "Title Additional link description, should not be the same as the link text. The…" at bounding box center [75, 169] width 47 height 11
click at [99, 167] on input "Title Additional link description, should not be the same as the link text. The…" at bounding box center [142, 169] width 86 height 11
click at [122, 168] on input "Title Additional link description, should not be the same as the link text. The…" at bounding box center [142, 169] width 86 height 11
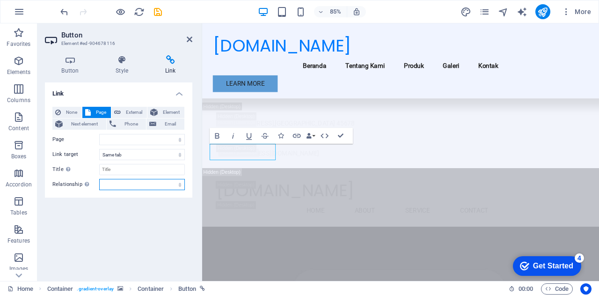
click at [127, 183] on select "alternate author bookmark external help license next nofollow noreferrer noopen…" at bounding box center [142, 184] width 86 height 11
click at [58, 156] on label "Link target" at bounding box center [75, 154] width 47 height 11
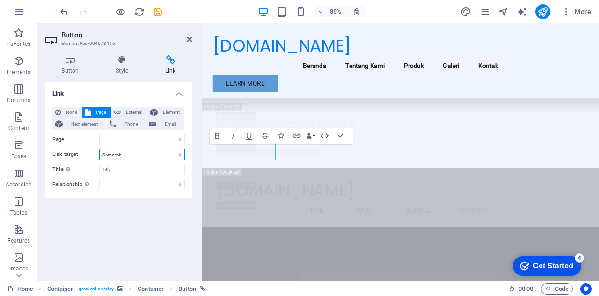
click at [99, 156] on select "New tab Same tab Overlay" at bounding box center [142, 154] width 86 height 11
click at [114, 128] on icon at bounding box center [113, 123] width 7 height 11
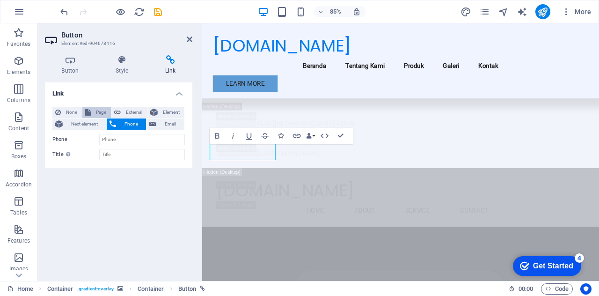
click at [99, 112] on span "Page" at bounding box center [101, 112] width 15 height 11
select select
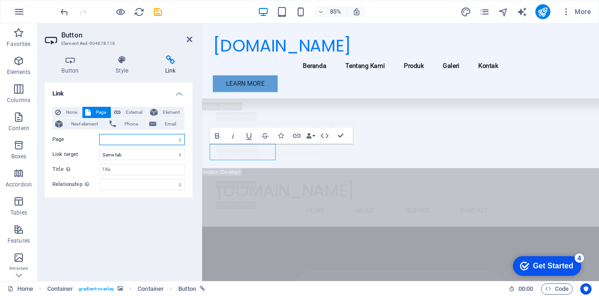
click at [120, 140] on select "Home Subpage Legal Notice Privacy" at bounding box center [142, 139] width 86 height 11
click at [80, 136] on label "Page" at bounding box center [75, 139] width 47 height 11
click at [99, 136] on select "Home Subpage Legal Notice Privacy" at bounding box center [142, 139] width 86 height 11
click at [124, 150] on select "New tab Same tab Overlay" at bounding box center [142, 154] width 86 height 11
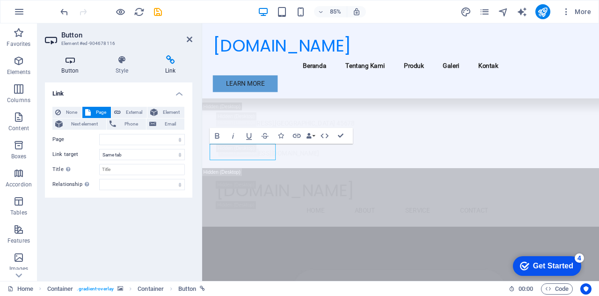
click at [84, 66] on h4 "Button" at bounding box center [72, 65] width 54 height 20
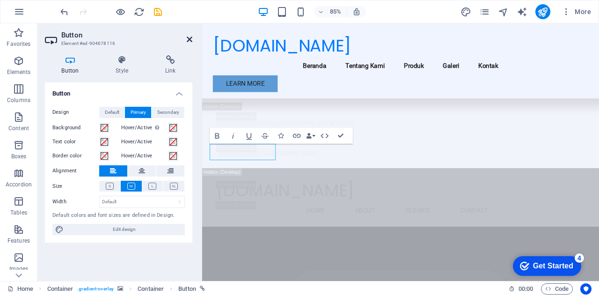
click at [187, 36] on icon at bounding box center [190, 39] width 6 height 7
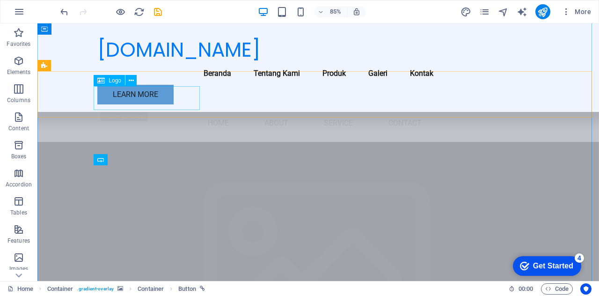
scroll to position [1519, 0]
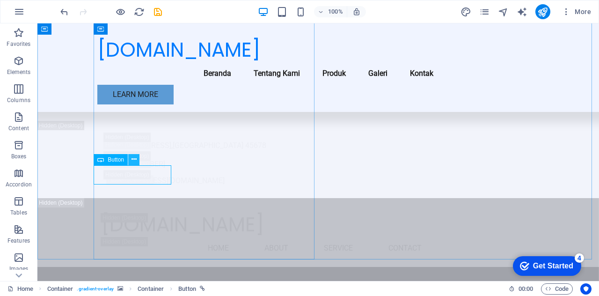
click at [133, 155] on icon at bounding box center [134, 160] width 5 height 10
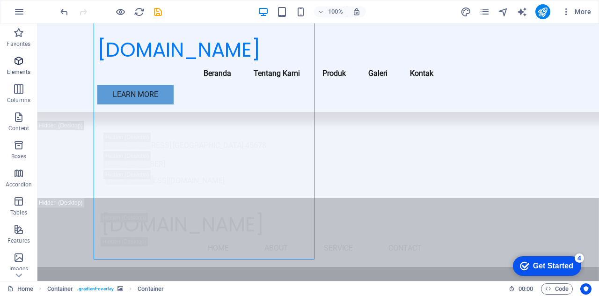
click at [9, 59] on span "Elements" at bounding box center [18, 66] width 37 height 22
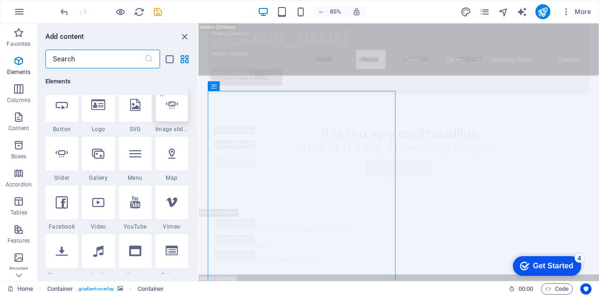
scroll to position [147, 0]
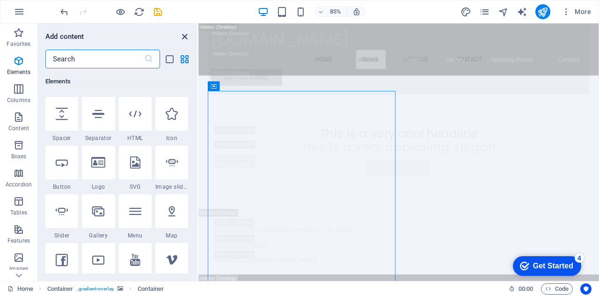
click at [187, 34] on icon "close panel" at bounding box center [184, 36] width 11 height 11
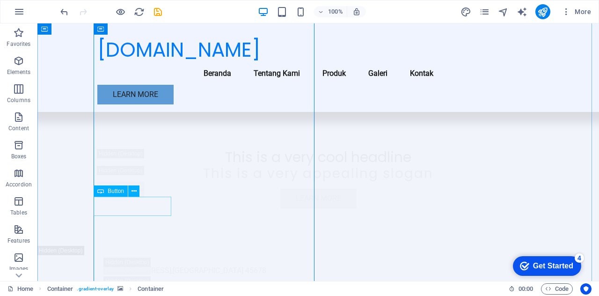
scroll to position [1487, 0]
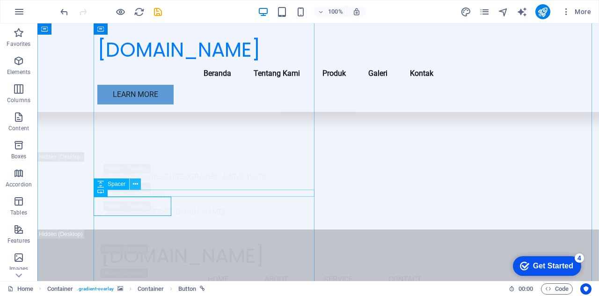
click at [135, 186] on icon at bounding box center [135, 184] width 5 height 10
click at [136, 193] on icon at bounding box center [134, 191] width 5 height 10
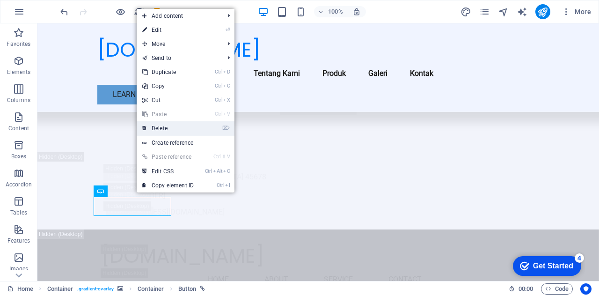
click at [184, 133] on link "⌦ Delete" at bounding box center [168, 128] width 63 height 14
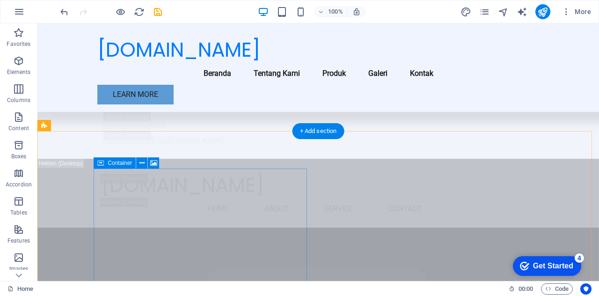
scroll to position [1534, 0]
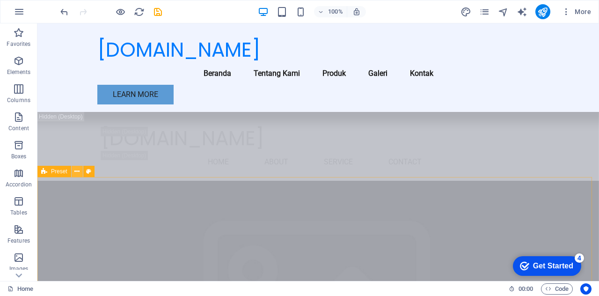
click at [74, 172] on button at bounding box center [77, 171] width 11 height 11
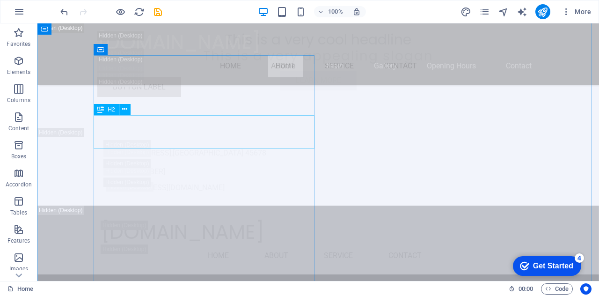
scroll to position [1394, 0]
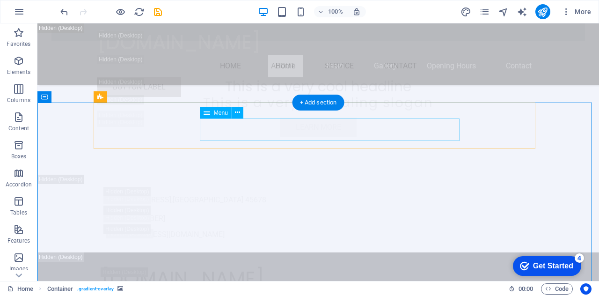
scroll to position [1300, 0]
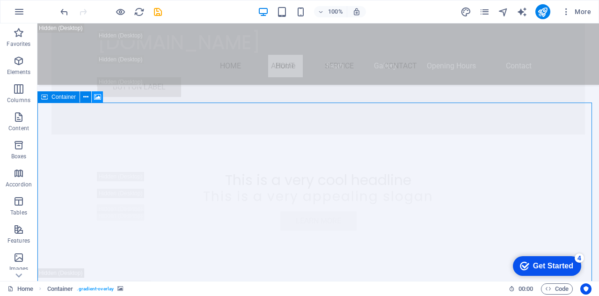
click at [96, 98] on icon at bounding box center [97, 97] width 7 height 10
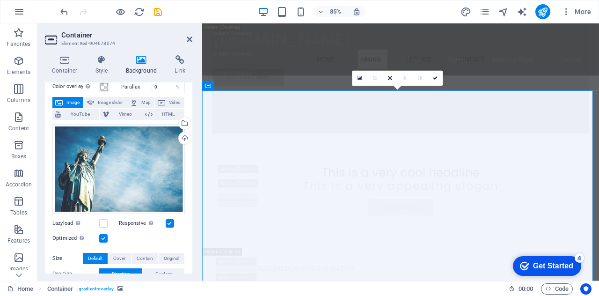
scroll to position [27, 0]
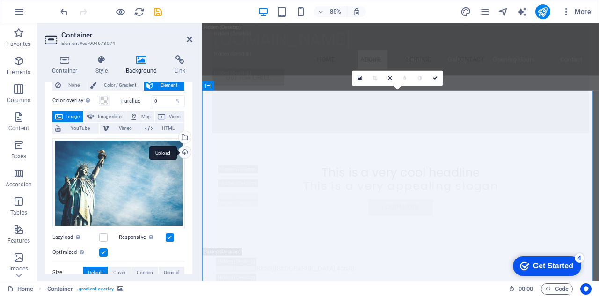
drag, startPoint x: 187, startPoint y: 132, endPoint x: 182, endPoint y: 150, distance: 19.4
click at [187, 132] on div "Select files from the file manager, stock photos, or upload file(s)" at bounding box center [184, 138] width 14 height 14
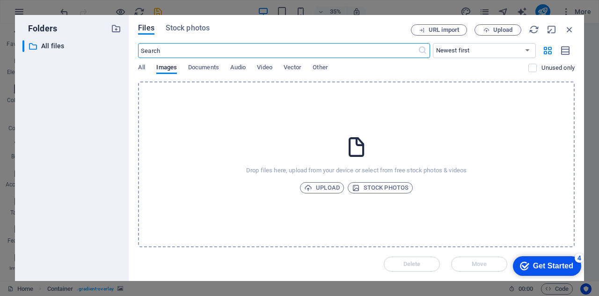
scroll to position [2878, 0]
click at [327, 192] on span "Upload" at bounding box center [322, 187] width 36 height 11
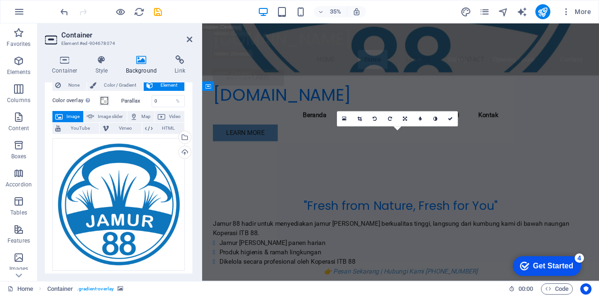
scroll to position [1473, 0]
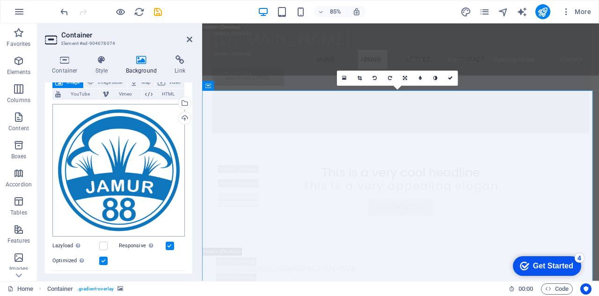
scroll to position [74, 0]
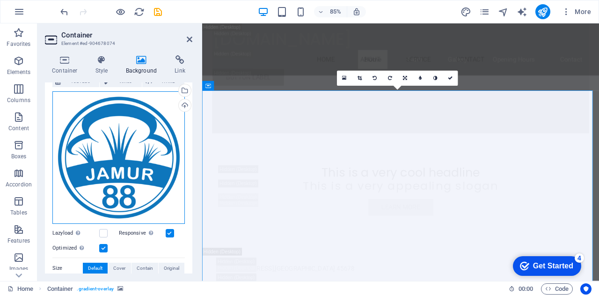
click at [124, 175] on div "Drag files here, click to choose files or select files from Files or our free s…" at bounding box center [118, 157] width 133 height 133
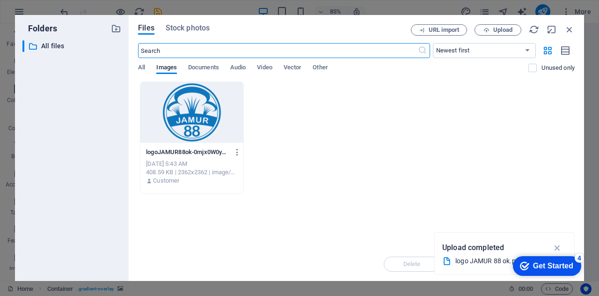
scroll to position [2878, 0]
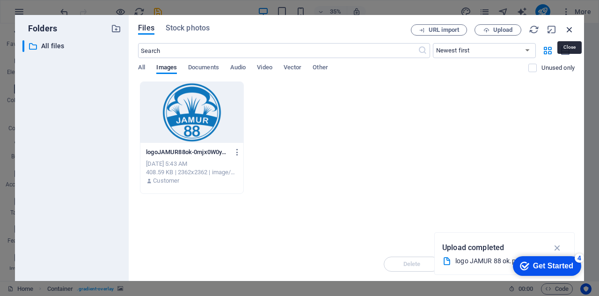
drag, startPoint x: 565, startPoint y: 28, endPoint x: 429, endPoint y: 14, distance: 136.5
click at [565, 28] on icon "button" at bounding box center [570, 29] width 10 height 10
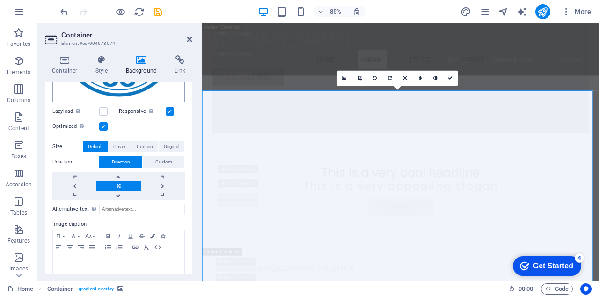
scroll to position [209, 0]
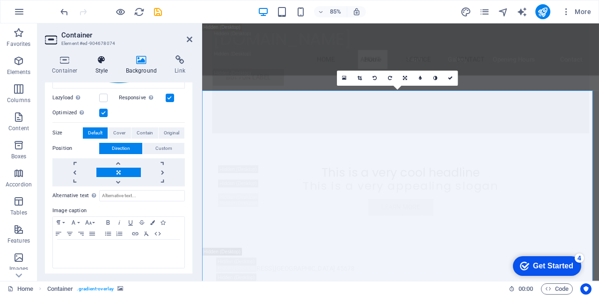
click at [105, 69] on h4 "Style" at bounding box center [104, 65] width 30 height 20
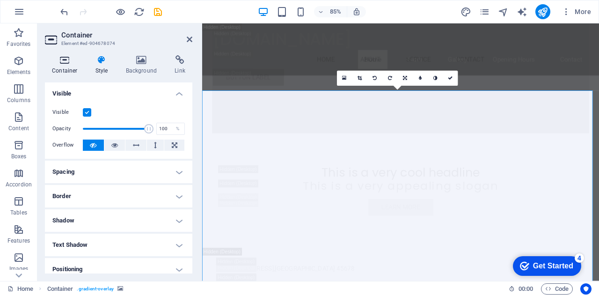
click at [70, 59] on icon at bounding box center [65, 59] width 40 height 9
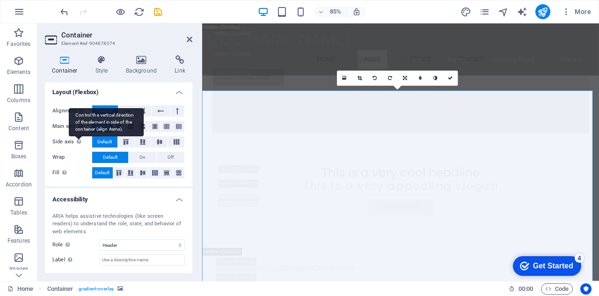
scroll to position [171, 0]
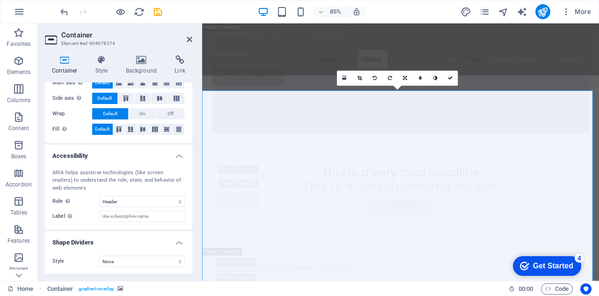
click at [195, 40] on aside "Container Element #ed-904678074 Container Style Background Link Size Height Def…" at bounding box center [119, 152] width 165 height 258
click at [189, 39] on icon at bounding box center [190, 39] width 6 height 7
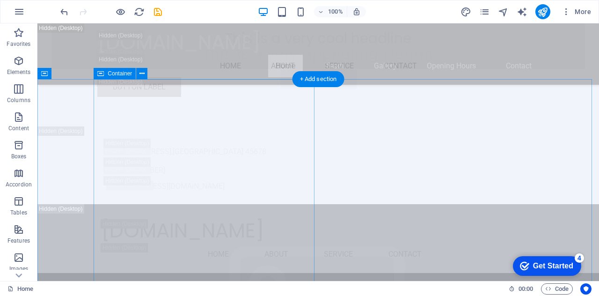
scroll to position [1311, 0]
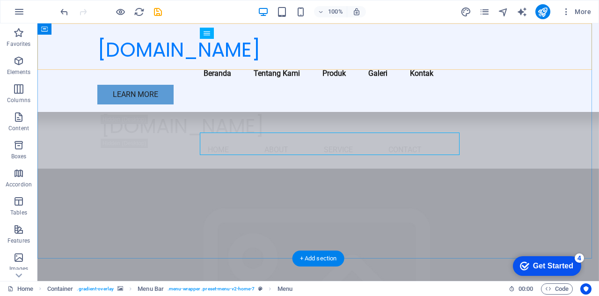
scroll to position [1453, 0]
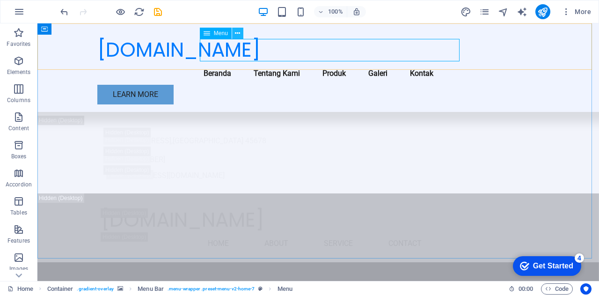
click at [237, 32] on icon at bounding box center [237, 34] width 5 height 10
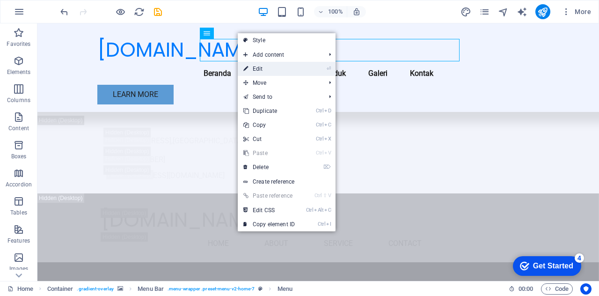
drag, startPoint x: 88, startPoint y: 51, endPoint x: 276, endPoint y: 65, distance: 189.2
click at [276, 65] on link "⏎ Edit" at bounding box center [269, 69] width 63 height 14
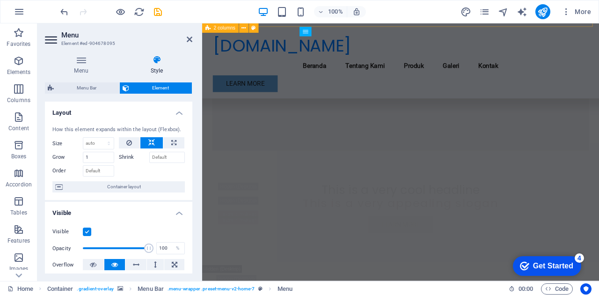
scroll to position [1500, 0]
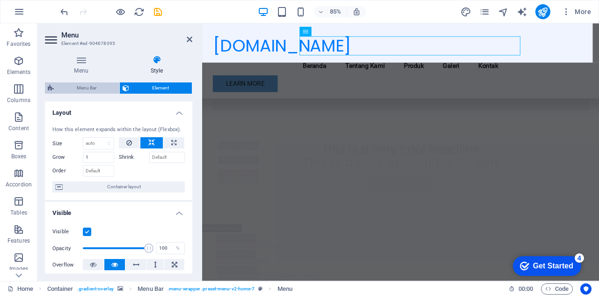
click at [93, 90] on span "Menu Bar" at bounding box center [87, 87] width 60 height 11
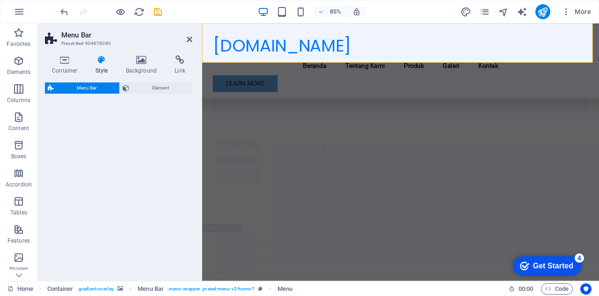
select select "rem"
select select "preset-menu-v2-home-7"
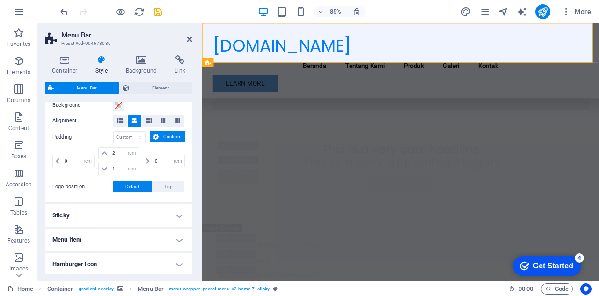
scroll to position [274, 0]
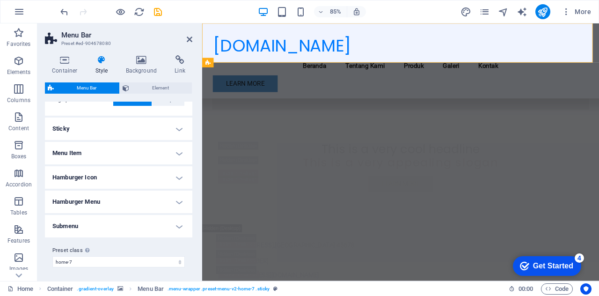
click at [165, 179] on h4 "Hamburger Icon" at bounding box center [119, 177] width 148 height 22
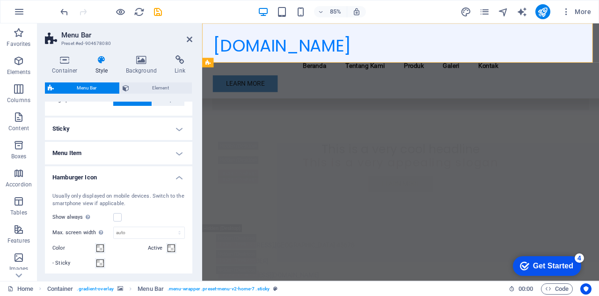
click at [166, 179] on h4 "Hamburger Icon" at bounding box center [119, 174] width 148 height 17
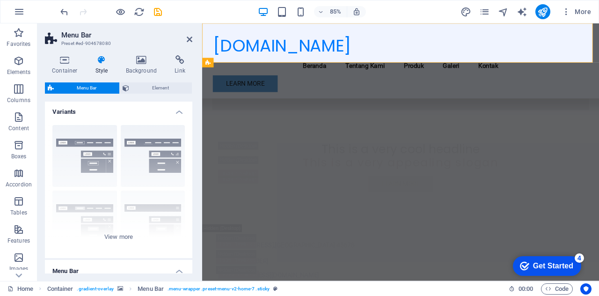
scroll to position [0, 0]
click at [147, 81] on div "Container Style Background Link Size Height Default px rem % vh vw Min. height …" at bounding box center [119, 164] width 148 height 218
click at [179, 60] on icon at bounding box center [180, 59] width 25 height 9
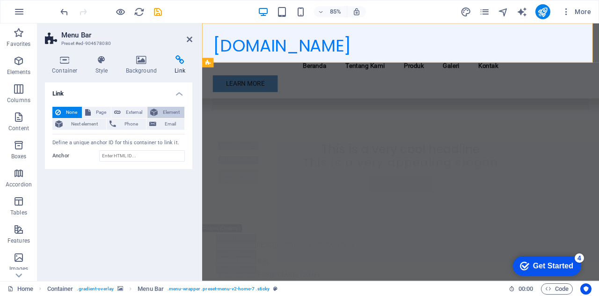
click at [169, 111] on span "Element" at bounding box center [171, 112] width 21 height 11
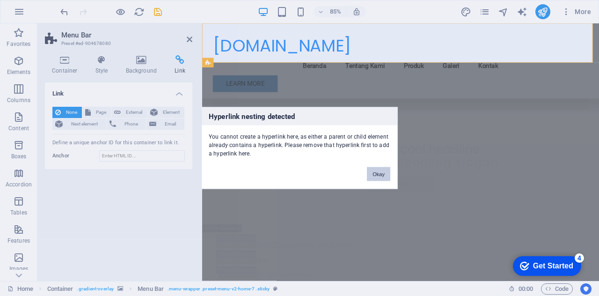
click at [368, 172] on button "Okay" at bounding box center [378, 174] width 23 height 14
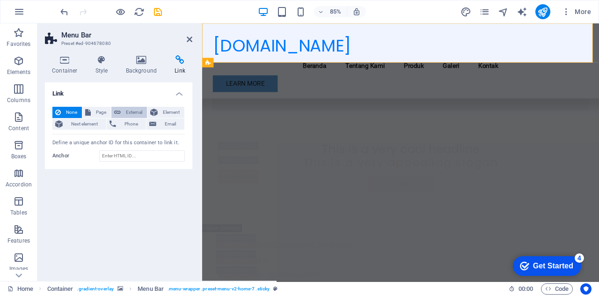
click at [120, 114] on icon at bounding box center [117, 112] width 7 height 11
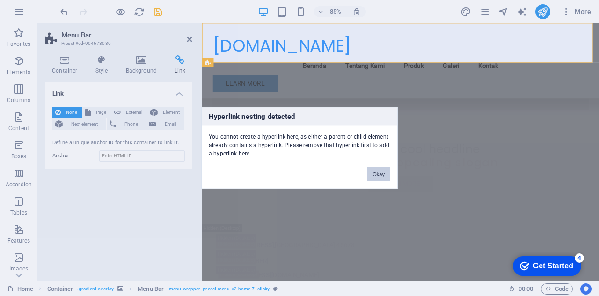
click at [385, 172] on button "Okay" at bounding box center [378, 174] width 23 height 14
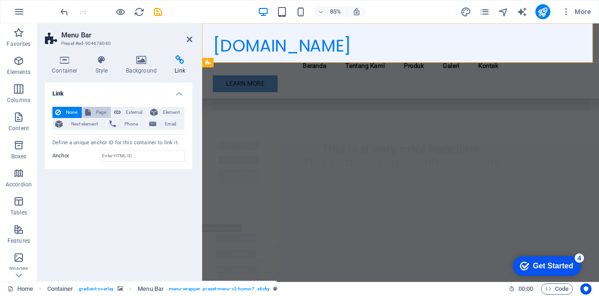
click at [95, 107] on span "Page" at bounding box center [101, 112] width 15 height 11
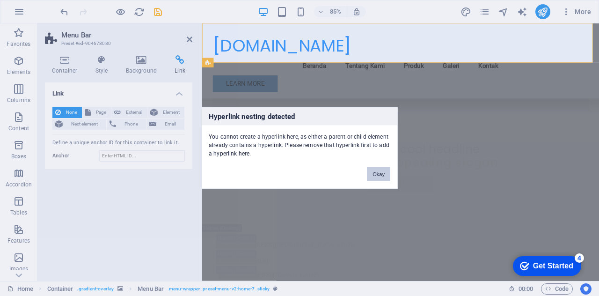
click at [381, 173] on button "Okay" at bounding box center [378, 174] width 23 height 14
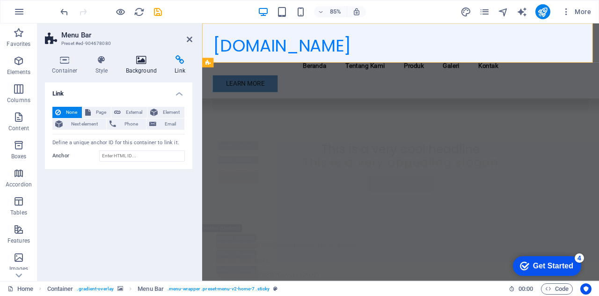
click at [132, 64] on icon at bounding box center [141, 59] width 45 height 9
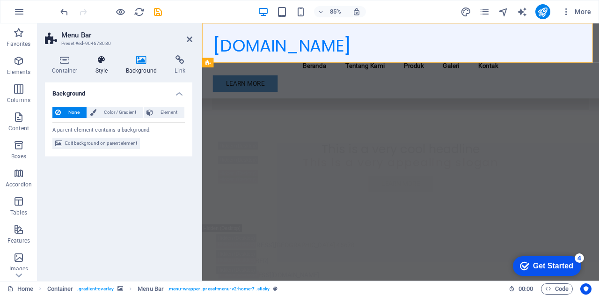
click at [109, 61] on icon at bounding box center [102, 59] width 27 height 9
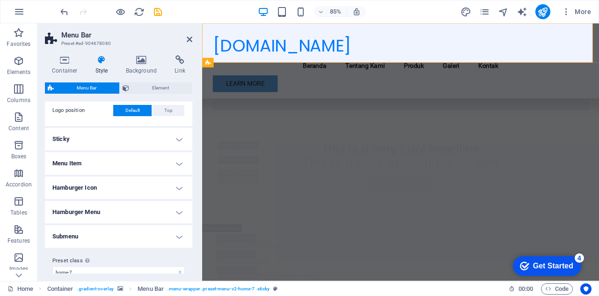
scroll to position [274, 0]
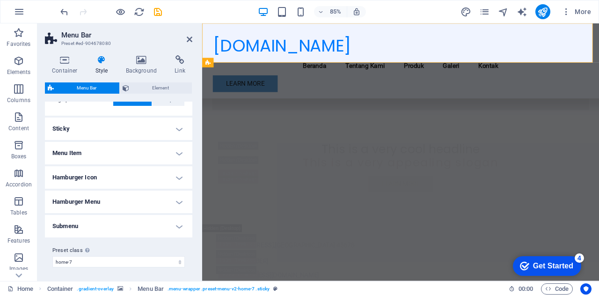
click at [148, 125] on h4 "Sticky" at bounding box center [119, 129] width 148 height 22
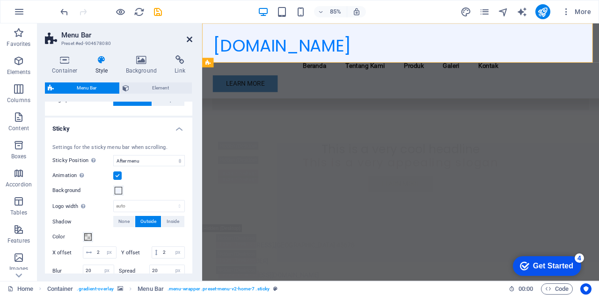
drag, startPoint x: 192, startPoint y: 40, endPoint x: 159, endPoint y: 22, distance: 37.3
click at [192, 40] on icon at bounding box center [190, 39] width 6 height 7
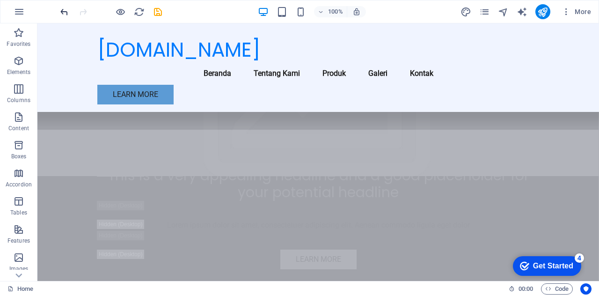
scroll to position [1607, 0]
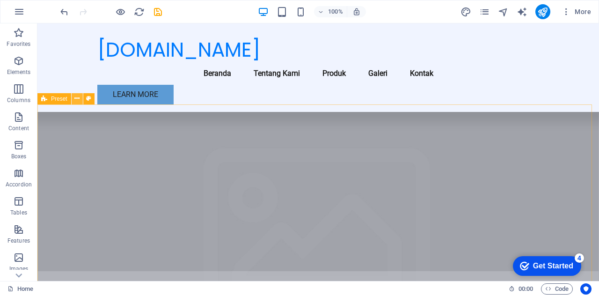
click at [77, 98] on icon at bounding box center [76, 99] width 5 height 10
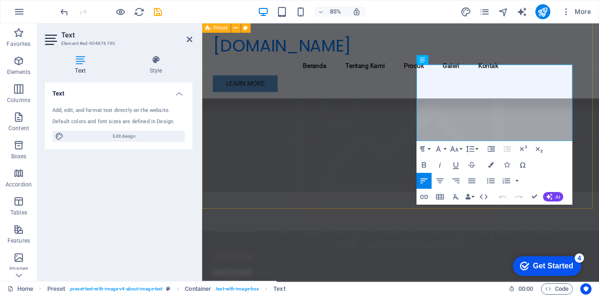
scroll to position [1748, 0]
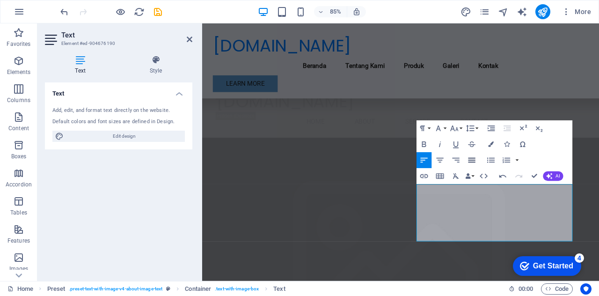
click at [469, 163] on icon "button" at bounding box center [471, 160] width 9 height 9
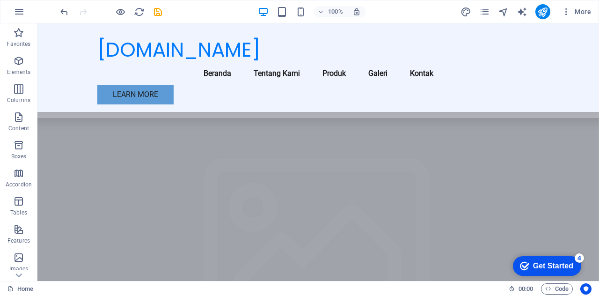
scroll to position [1903, 0]
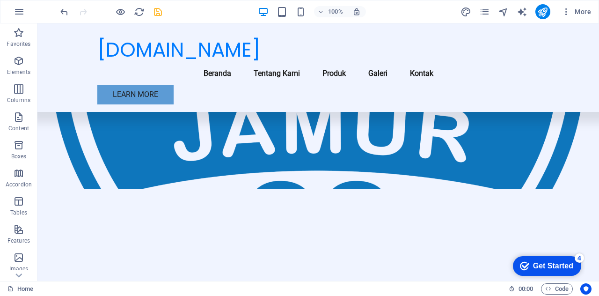
scroll to position [2136, 0]
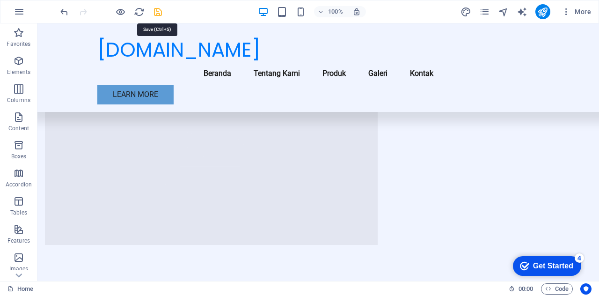
click at [159, 10] on icon "save" at bounding box center [158, 12] width 11 height 11
click at [185, 47] on div "[DOMAIN_NAME]" at bounding box center [318, 50] width 442 height 24
